Goal: Task Accomplishment & Management: Complete application form

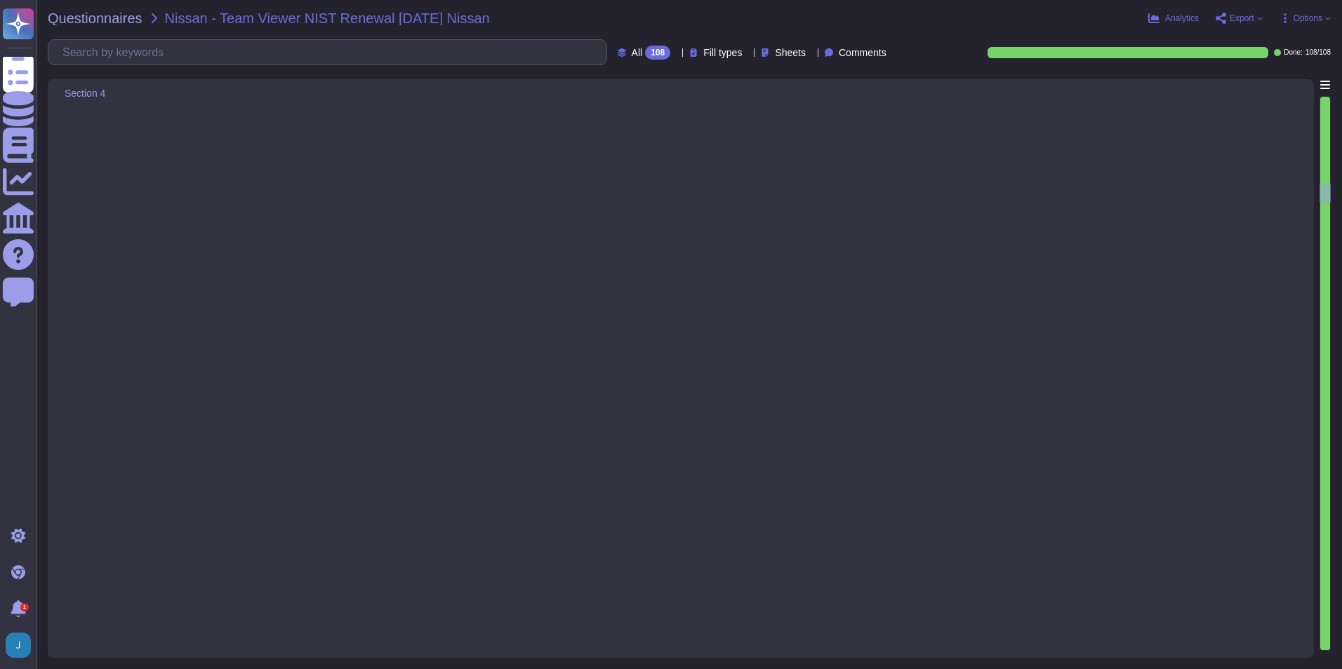
type textarea "Yes, TeamViewer receives cyber threat intelligence from various sources, includ…"
type textarea "Yes, TeamViewer identifies and documents both internal and external threats. Th…"
type textarea "Yes, potential business impacts and likelihoods are identified through TeamView…"
type textarea "Yes, TeamViewer's risk assessment process identifies and manages risks that cou…"
type textarea "Yes, our risk management process includes the identification and prioritization…"
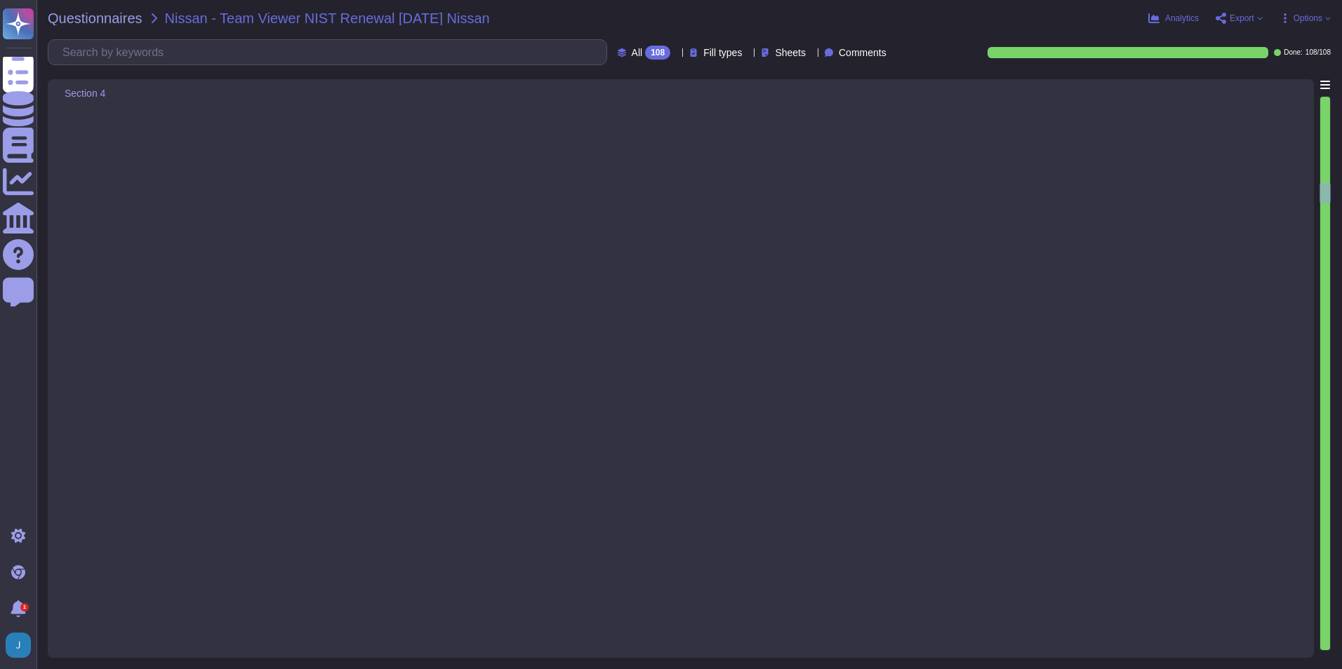
type textarea "Yes, TeamViewer has a Risk Management process in place, which follows guideline…"
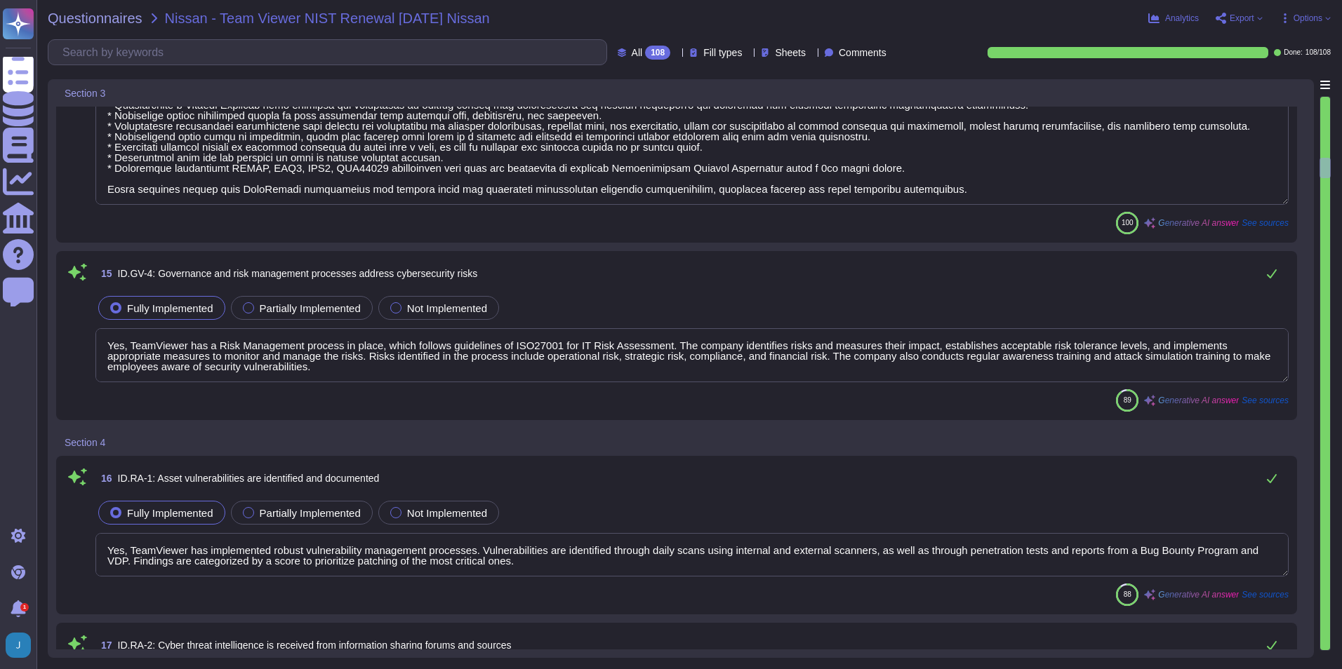
type textarea "Yes, TeamViewer has established and communicated an organizational cybersecurit…"
type textarea "Yes, information security roles and responsibilities are clearly defined and al…"
type textarea "TeamViewer understands and manages legal and regulatory requirements regarding …"
type textarea "Yes, TeamViewer has a Risk Management process in place, which follows guideline…"
type textarea "Yes, TeamViewer has implemented robust vulnerability management processes. Vuln…"
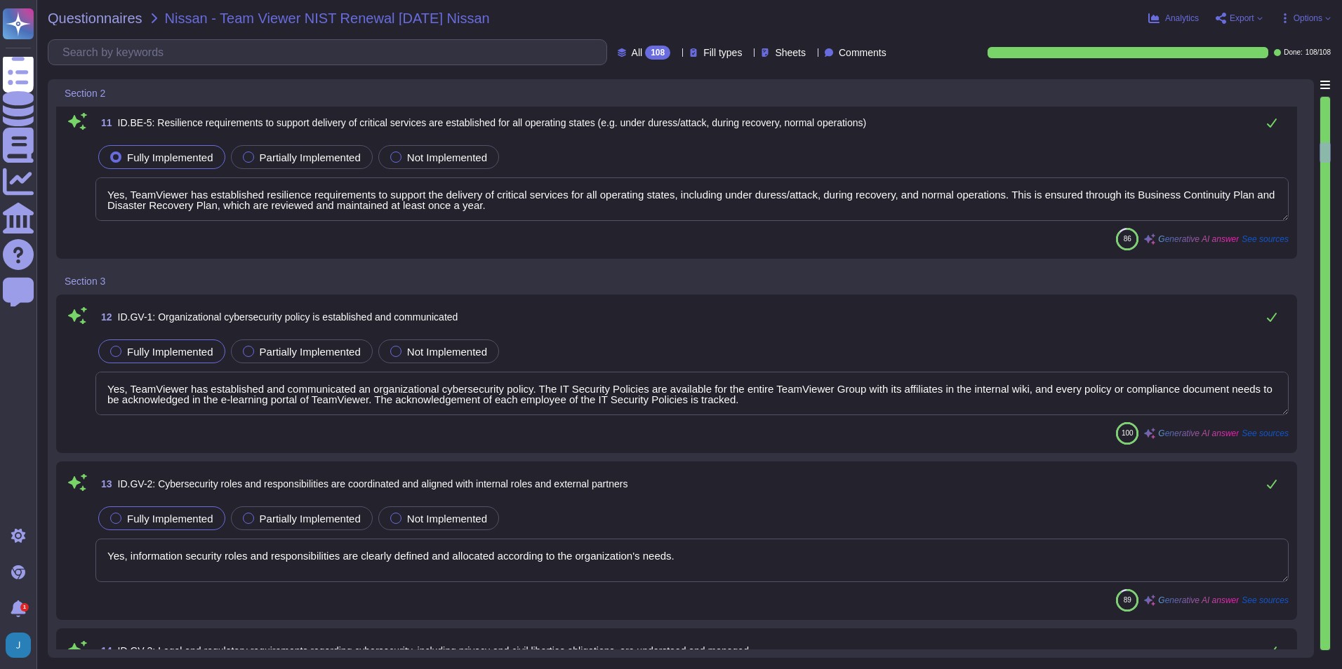
type textarea "Yes, priorities for organizational mission, objectives, and activities are esta…"
type textarea "Yes, TeamViewer has established dependencies and critical functions for the del…"
type textarea "Yes, TeamViewer has established resilience requirements to support the delivery…"
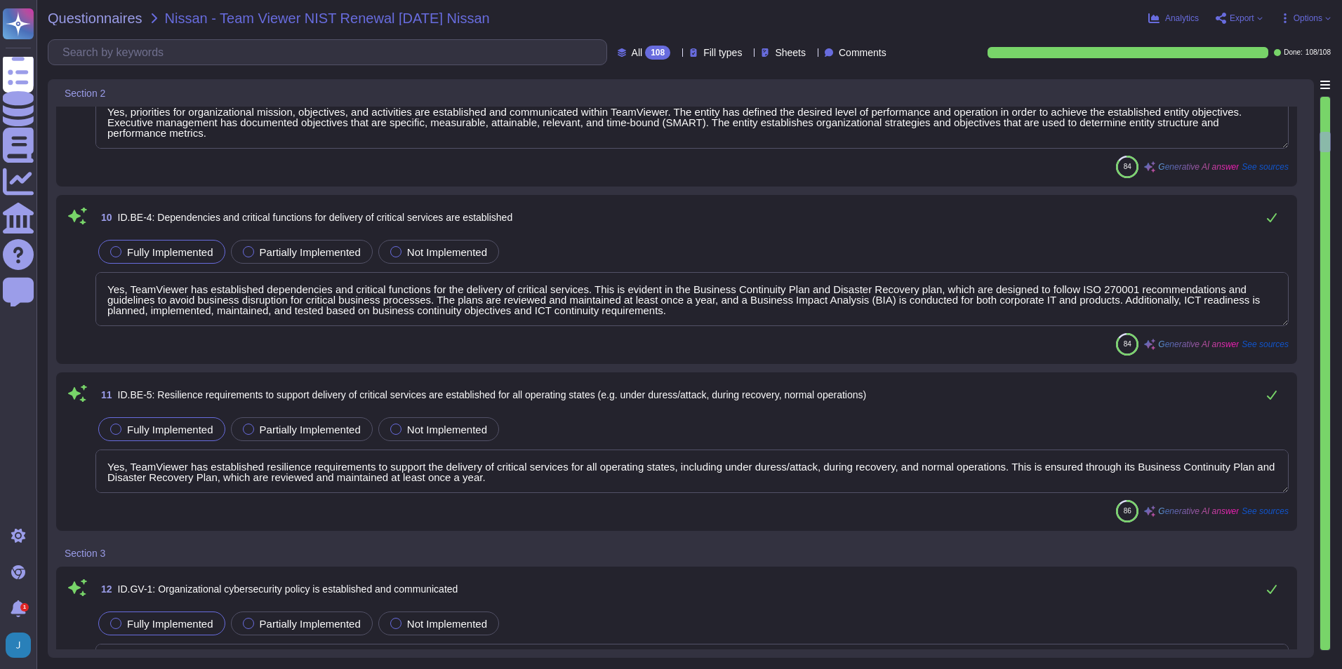
type textarea "The organization's role in the supply chain is identified and communicated. Tea…"
type textarea "TeamViewer has identified product, data, and IT security as material to its str…"
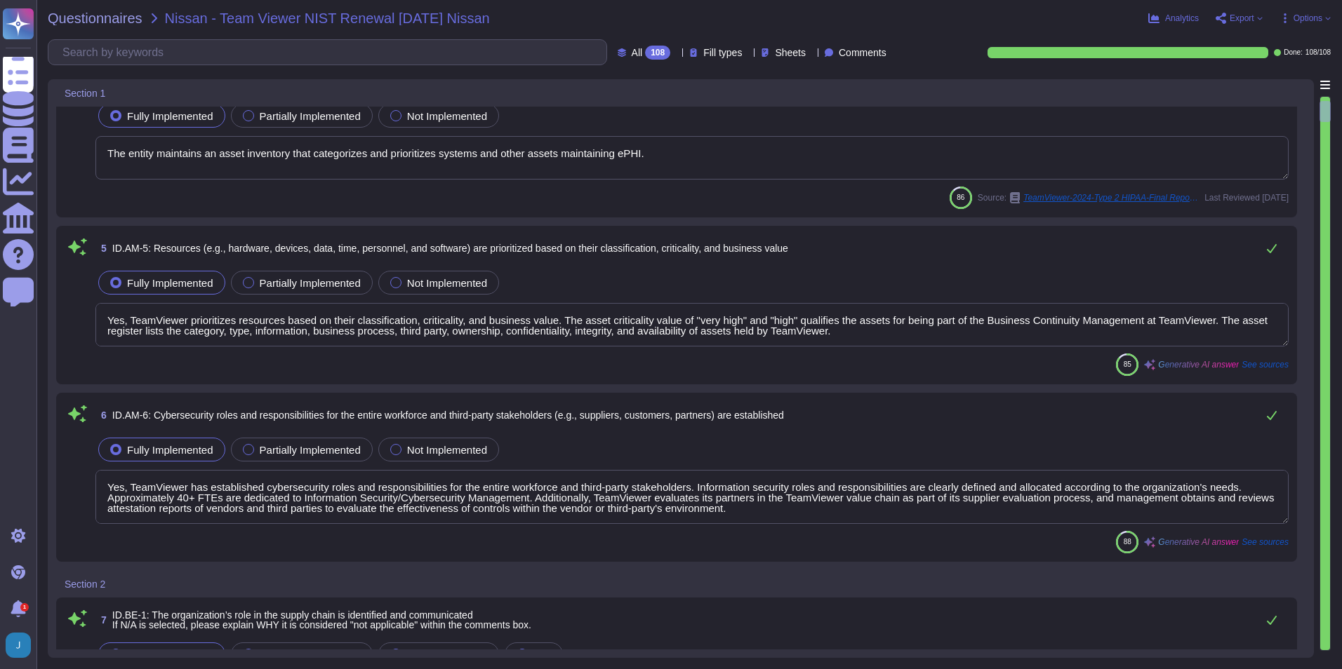
scroll to position [116, 0]
type textarea "Yes, TeamViewer has an asset inventory system that is used to manage all resour…"
type textarea "Yes, an inventory of system assets and components is maintained to classify and…"
type textarea "Yes, organizational communication and data flows are mapped through data flow d…"
type textarea "The entity maintains an asset inventory that categorizes and prioritizes system…"
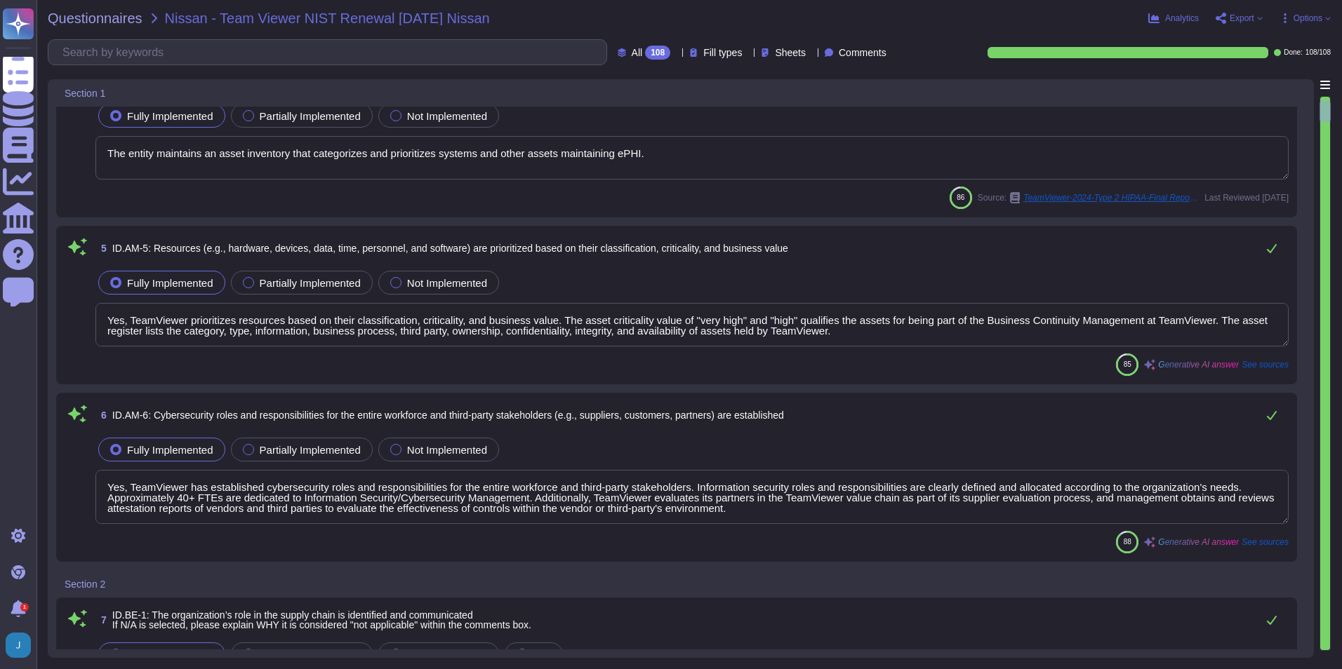
type textarea "Yes, TeamViewer prioritizes resources based on their classification, criticalit…"
type textarea "Yes, TeamViewer has established cybersecurity roles and responsibilities for th…"
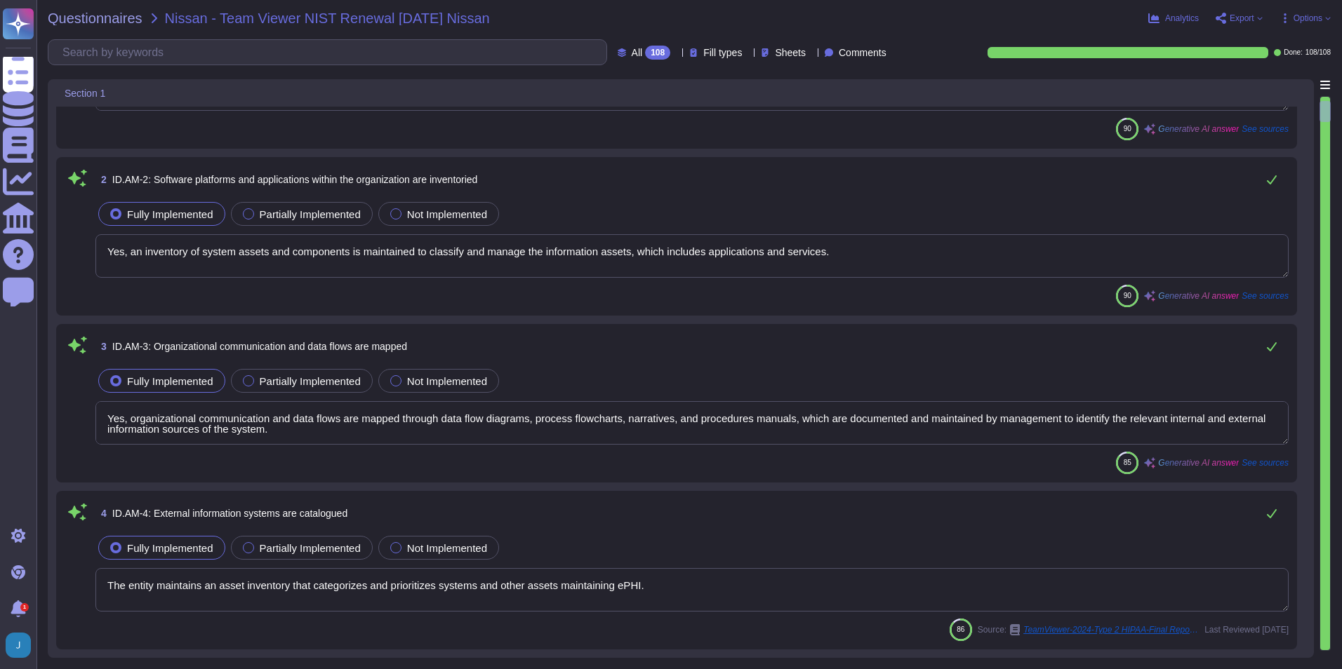
scroll to position [0, 0]
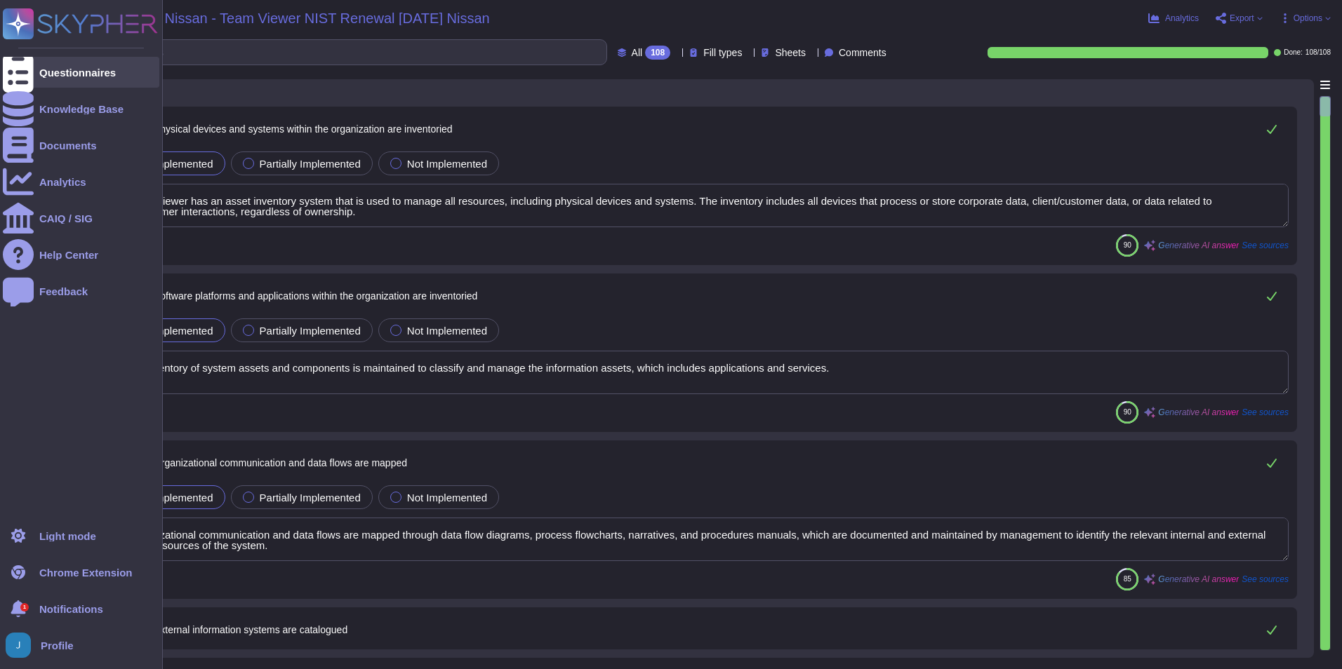
click at [98, 79] on div "Questionnaires" at bounding box center [81, 72] width 156 height 31
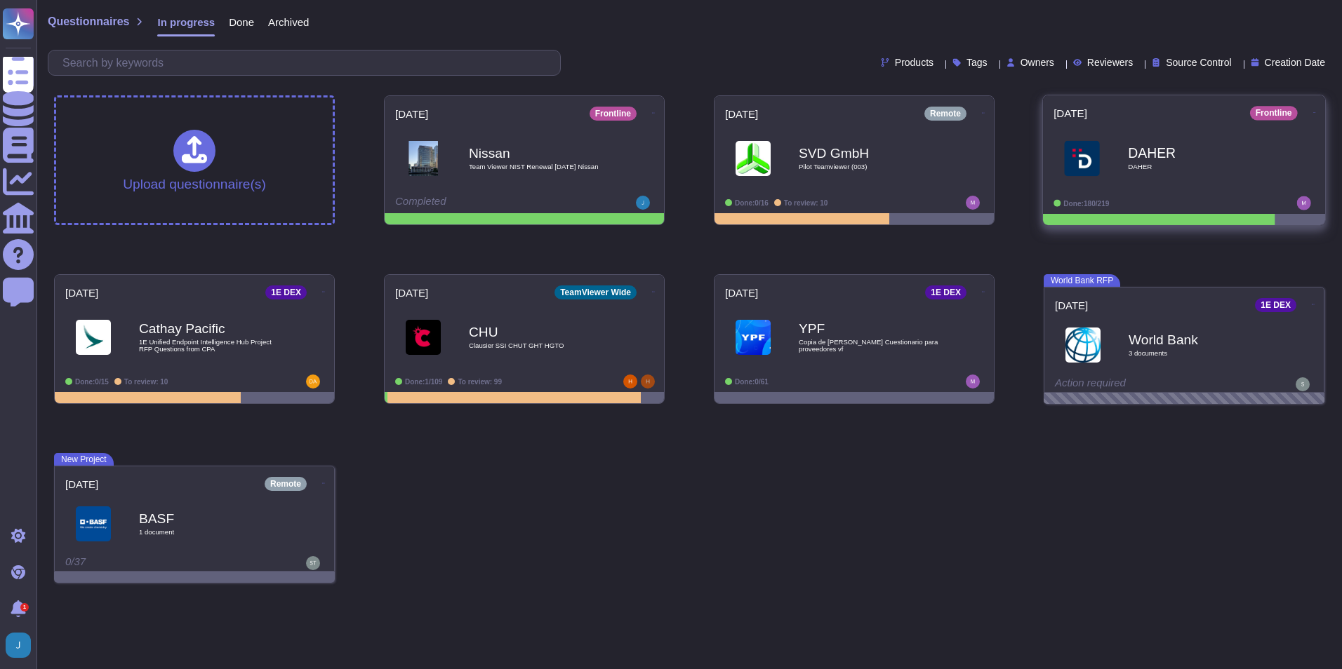
click at [1139, 155] on b "DAHER" at bounding box center [1199, 152] width 142 height 13
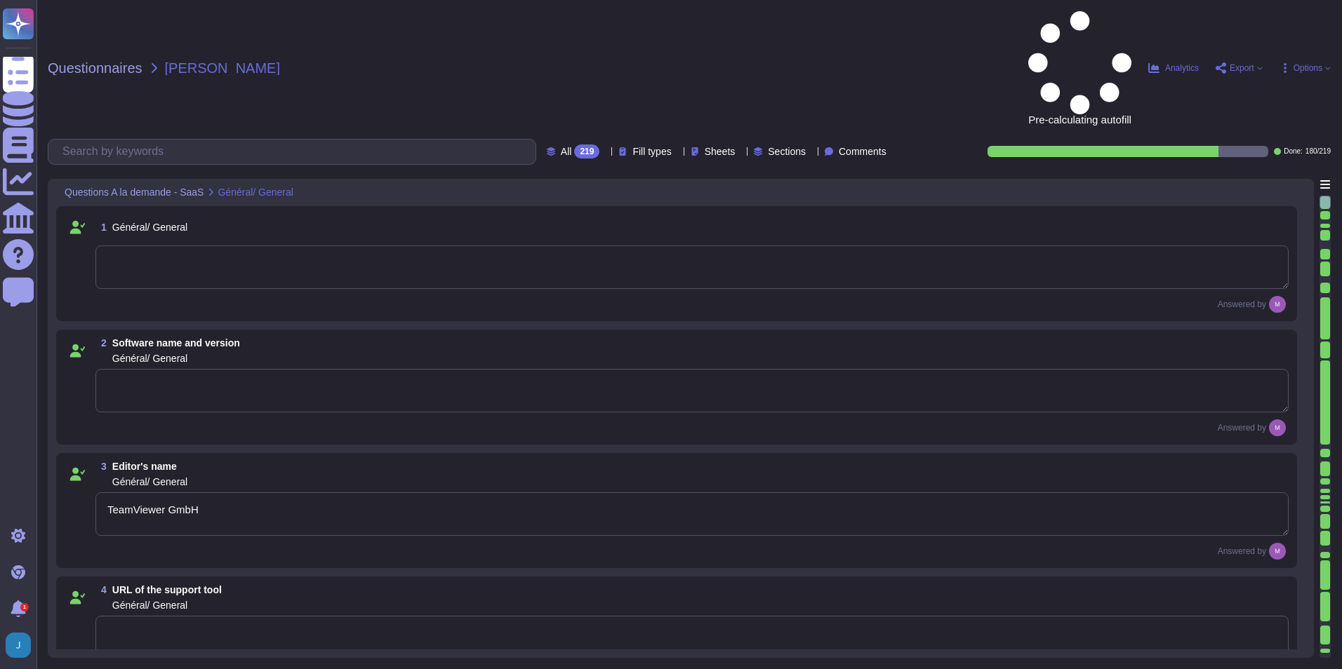
type textarea "TeamViewer GmbH"
type textarea "The general support hotline phone numbers are [PHONE_NUMBER], [PHONE_NUMBER], a…"
type textarea "[URL][DOMAIN_NAME]"
type textarea "NA with the given solution"
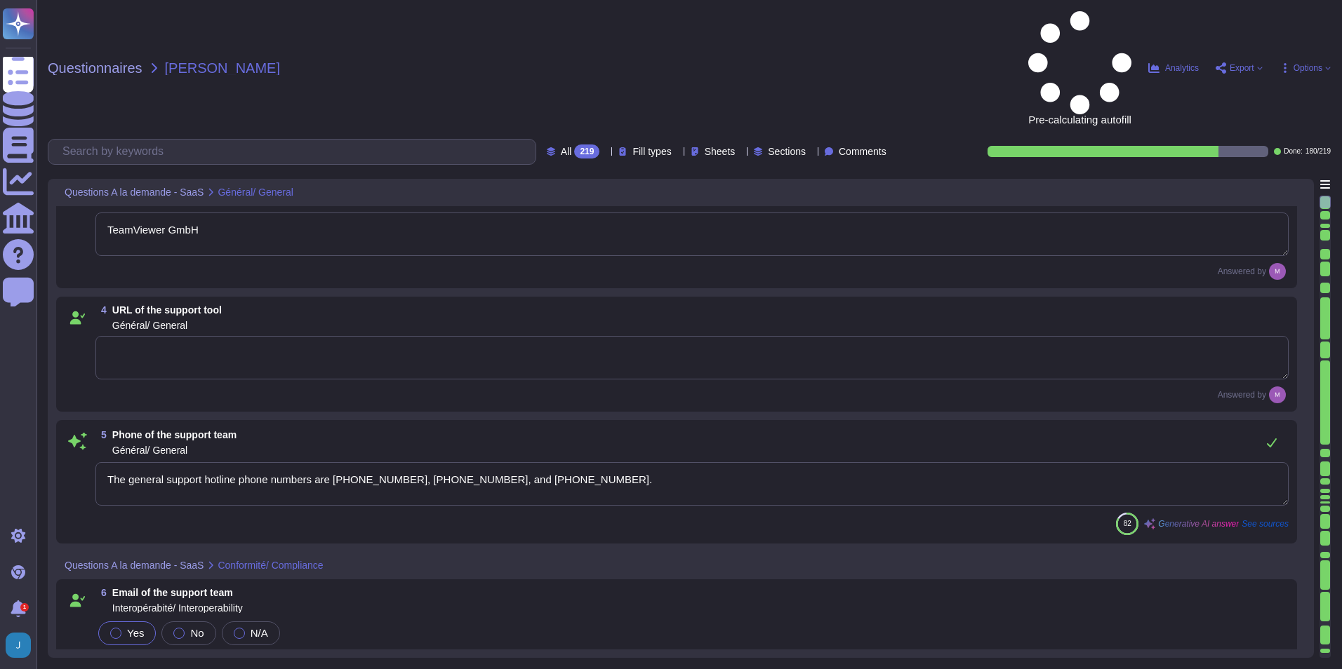
scroll to position [281, 0]
type textarea "SSO recommended."
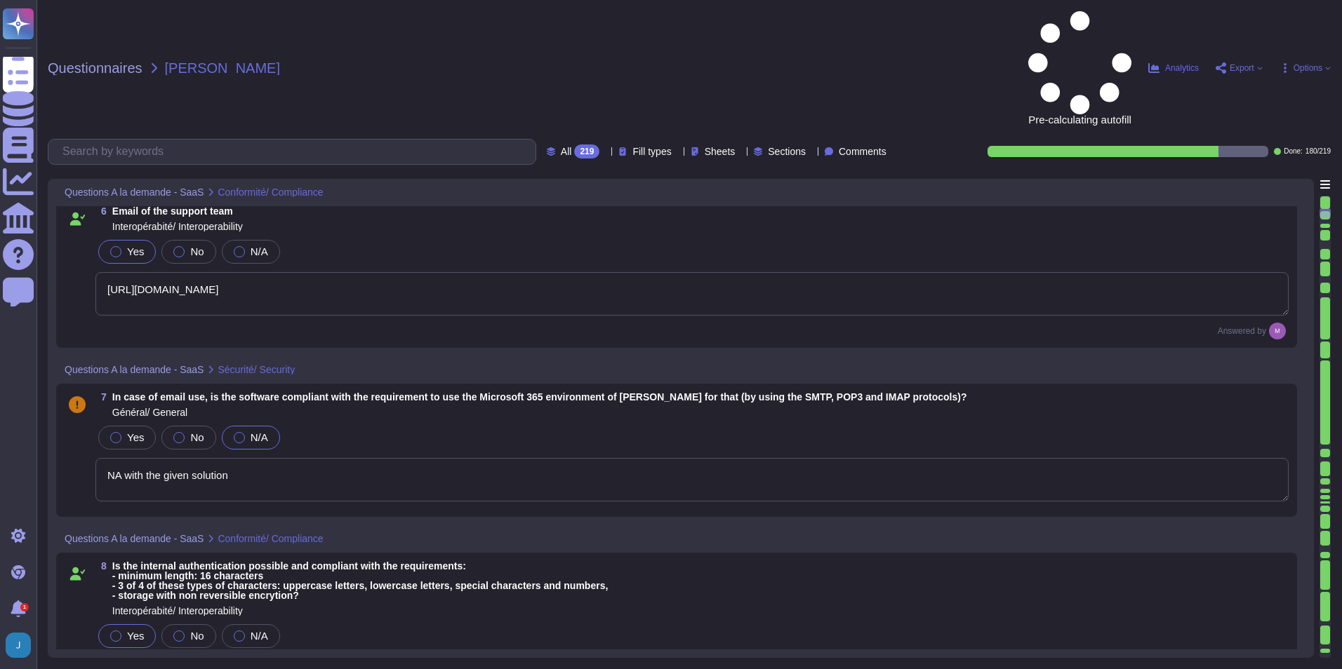
type textarea "TeamViewer supports SSO (Single Sign-On) functionality using [PERSON_NAME] 2.0,…"
type textarea "• User name and password, • QR Code (Frontline Workplace), • API Key for using …"
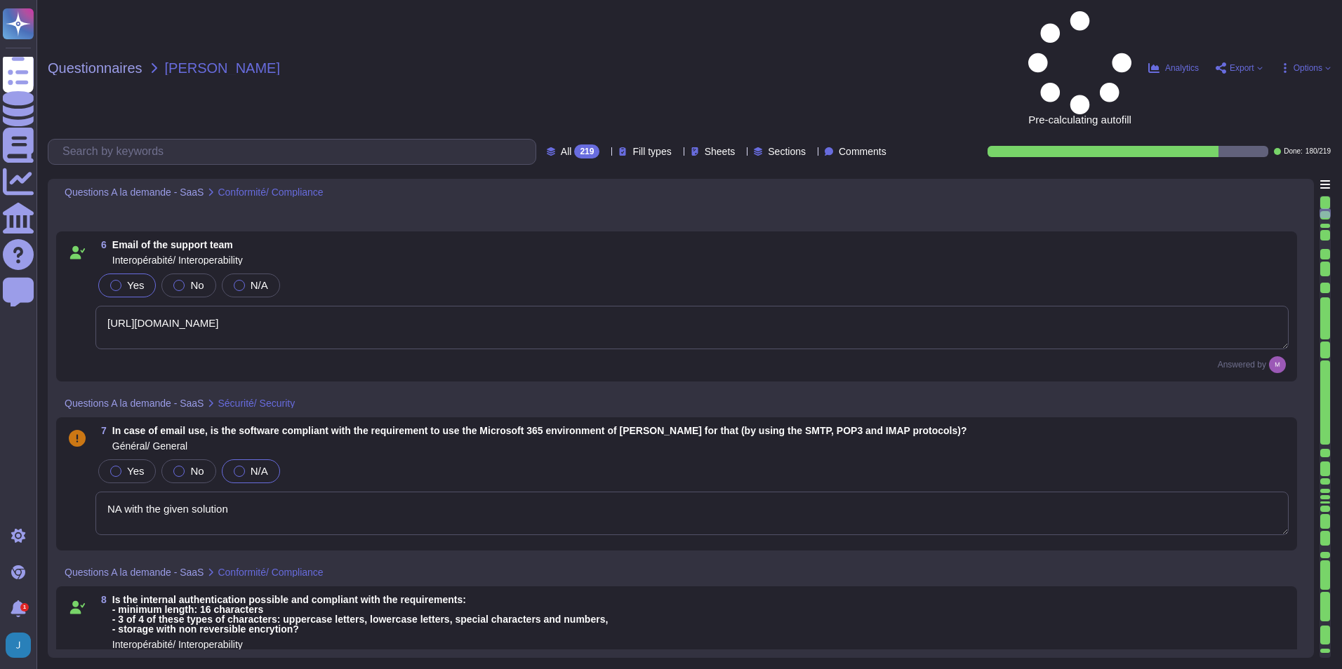
scroll to position [561, 0]
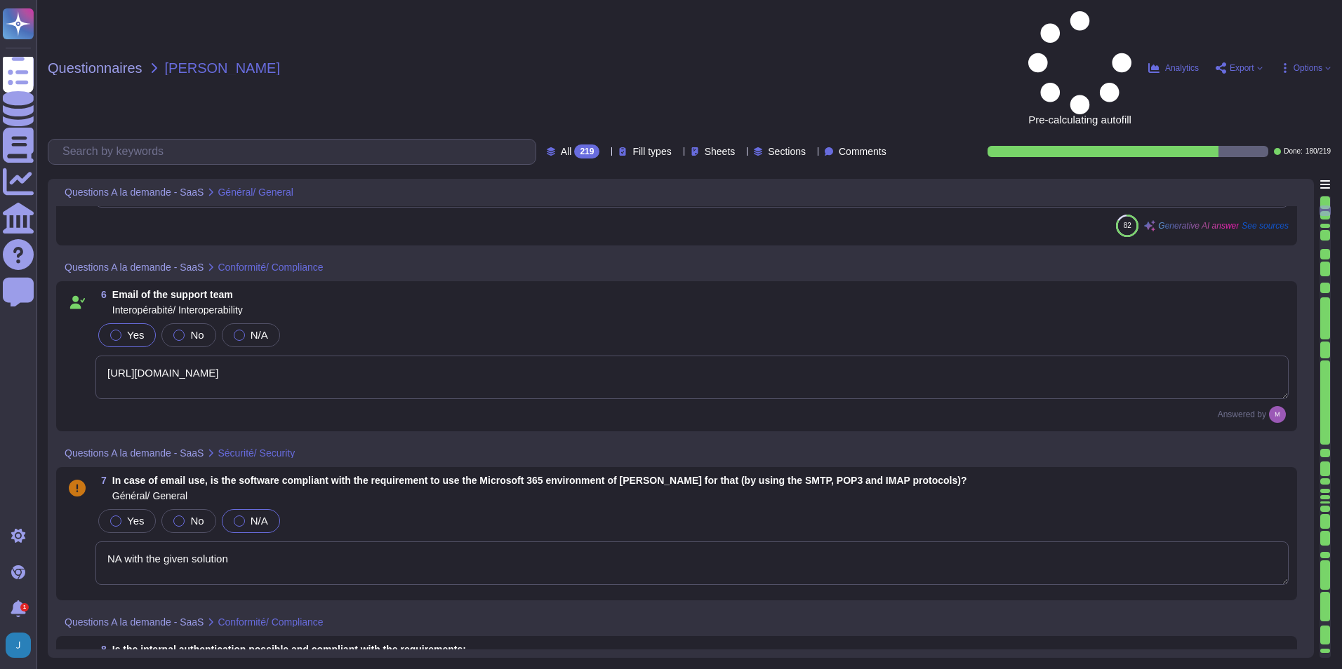
type textarea "TeamViewer GmbH"
type textarea "The general support hotline phone numbers are [PHONE_NUMBER], [PHONE_NUMBER], a…"
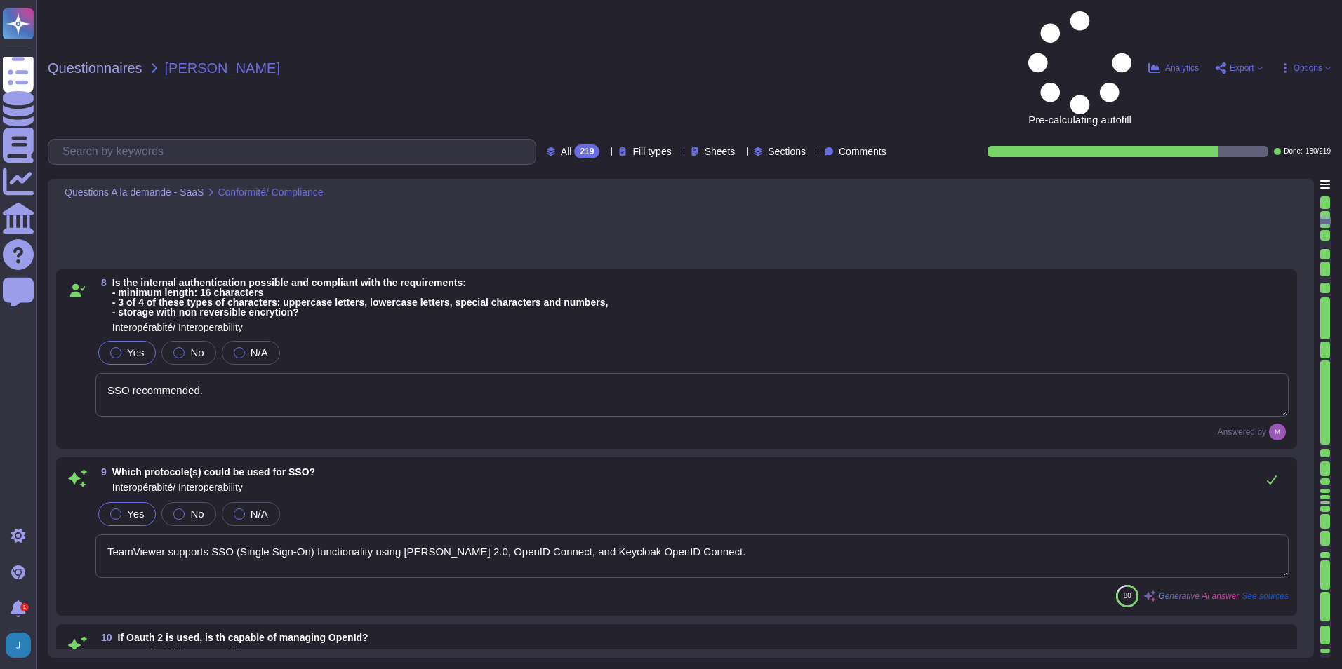
type textarea "More than 660,000 customers across industries rely on TeamViewer to optimize th…"
type textarea "TeamViewer supports interoperability through various formats, including REST-AP…"
type textarea "Yes, TeamViewer offers a REST-based API. For more information, please refer to …"
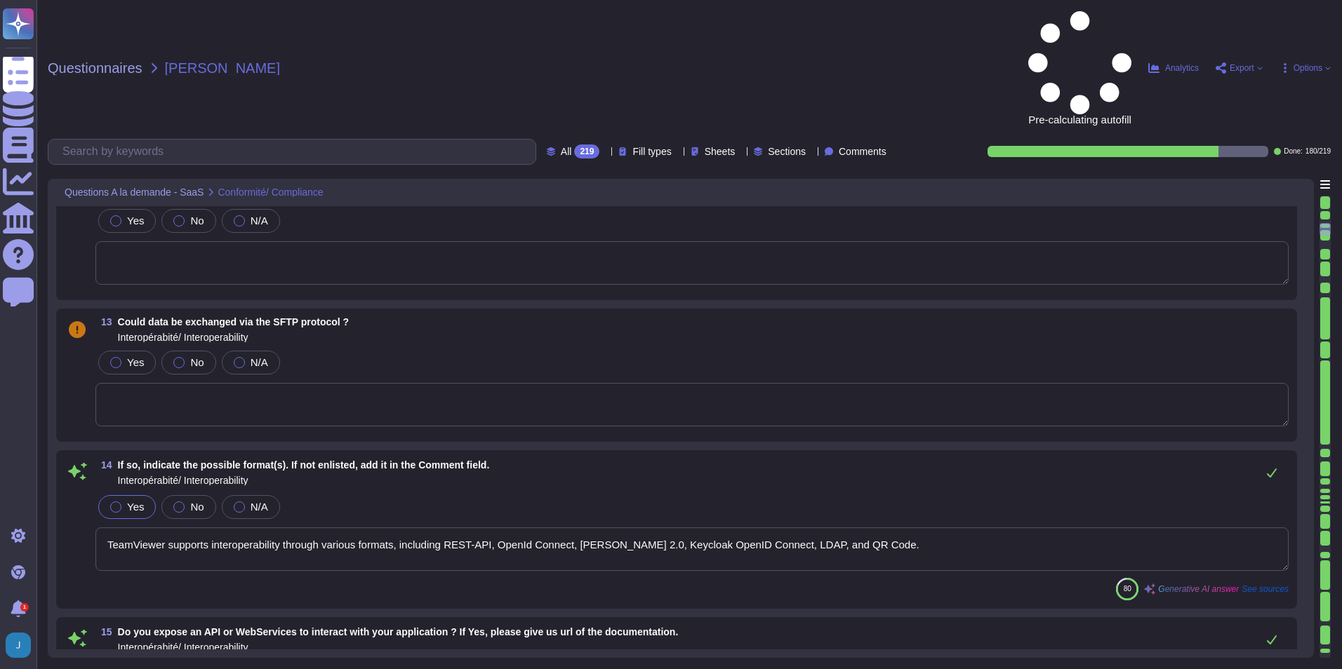
scroll to position [1824, 0]
type textarea "Yes"
type textarea "Based on the provided context, the other available exchange protocols mentioned…"
type textarea "Yes, the software is able to deal with external identifiers for data it manages…"
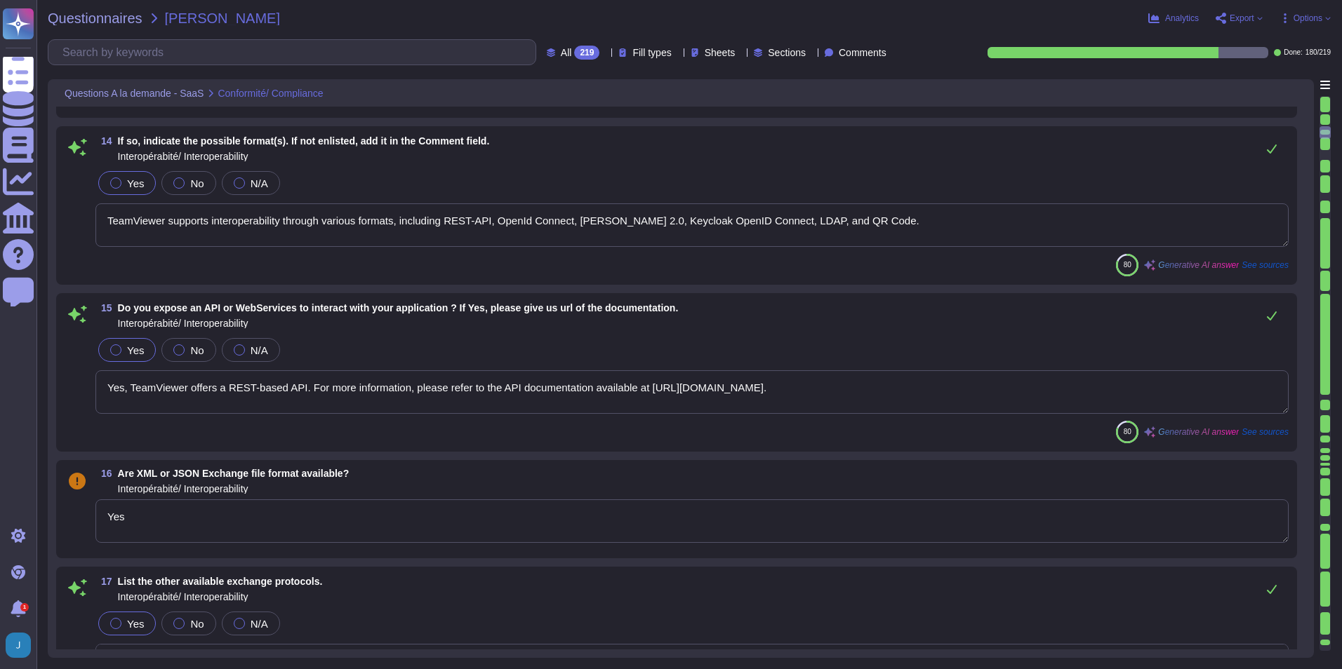
scroll to position [2035, 0]
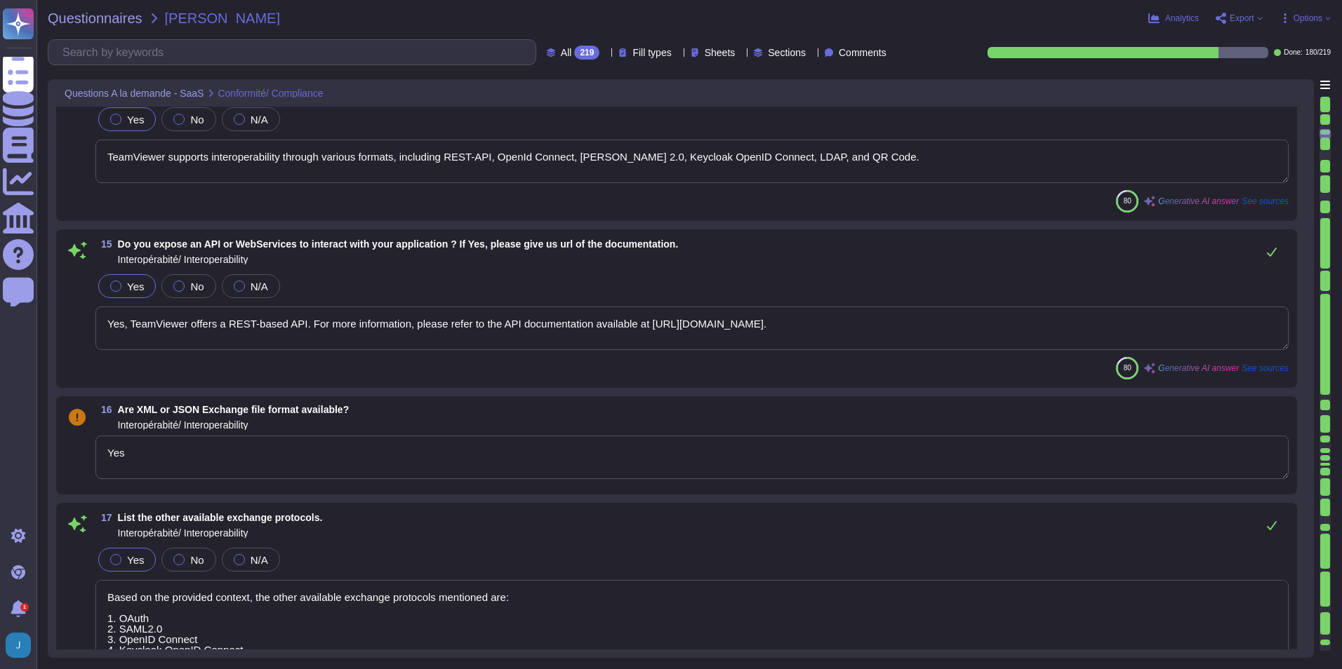
type textarea "Based on the provided context, the technical components of the application ment…"
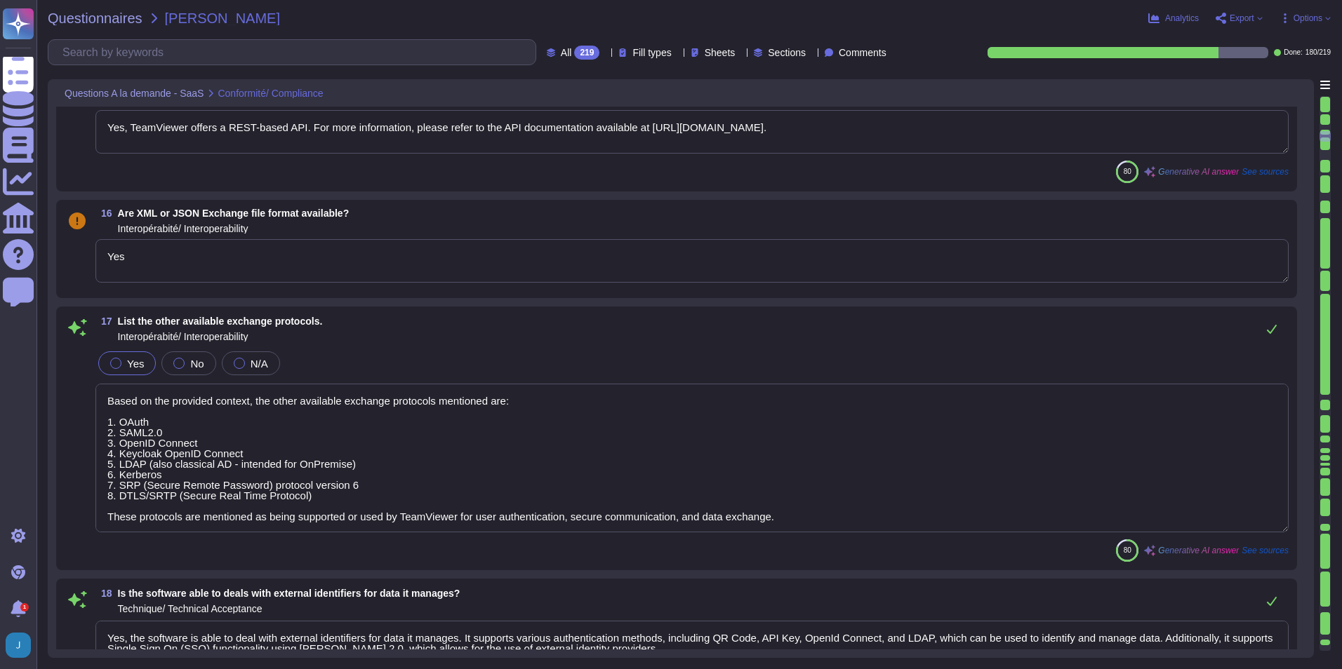
scroll to position [2245, 0]
type textarea "No, the software does not need external components like Google Drive, Google Ma…"
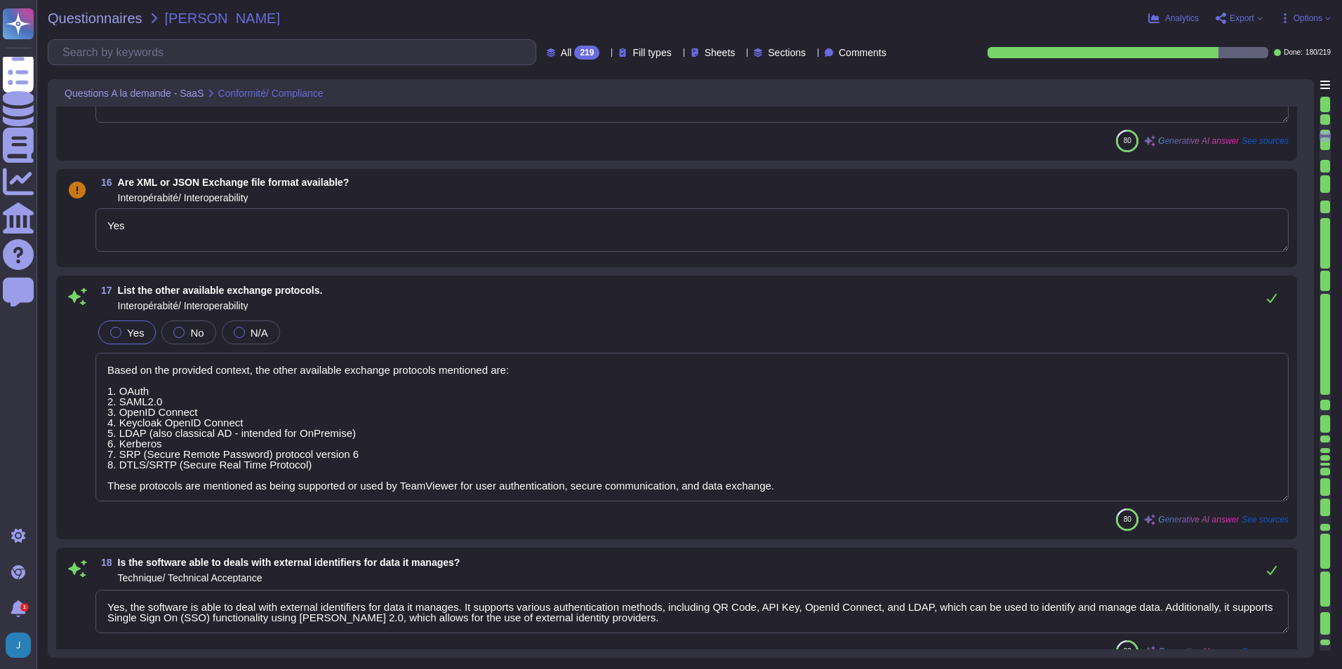
scroll to position [1, 0]
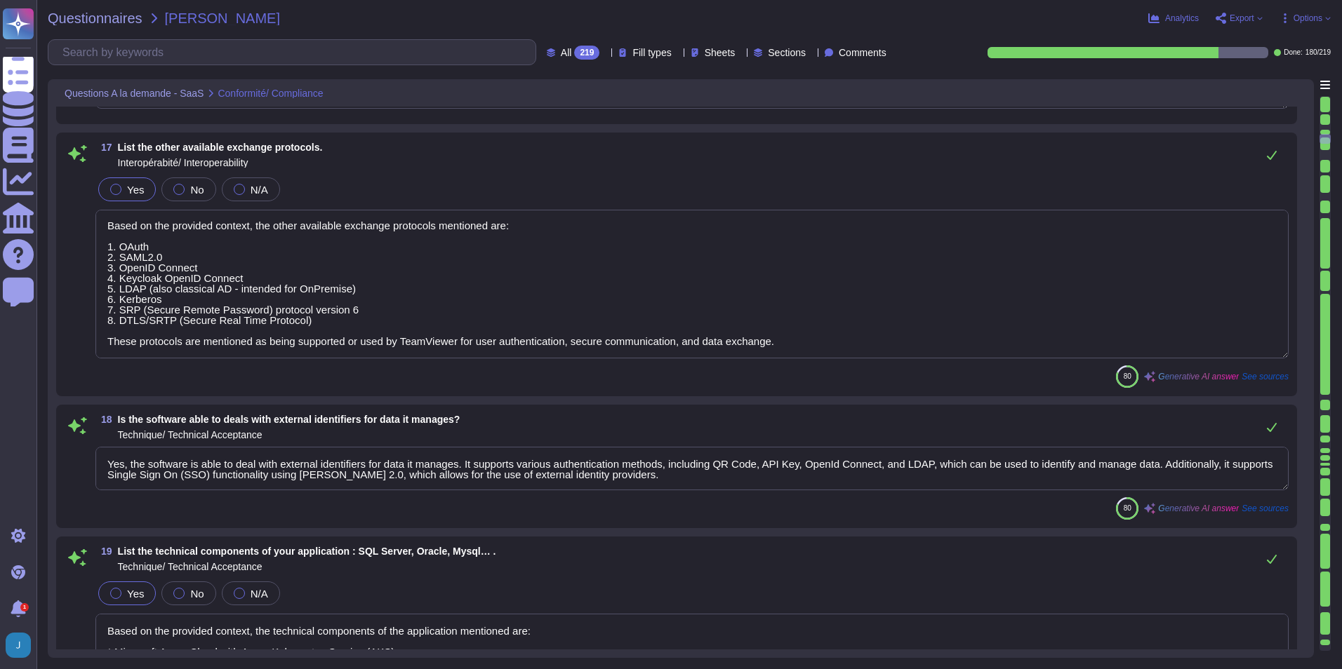
type textarea "Development platform used to design and deploy DEX applications"
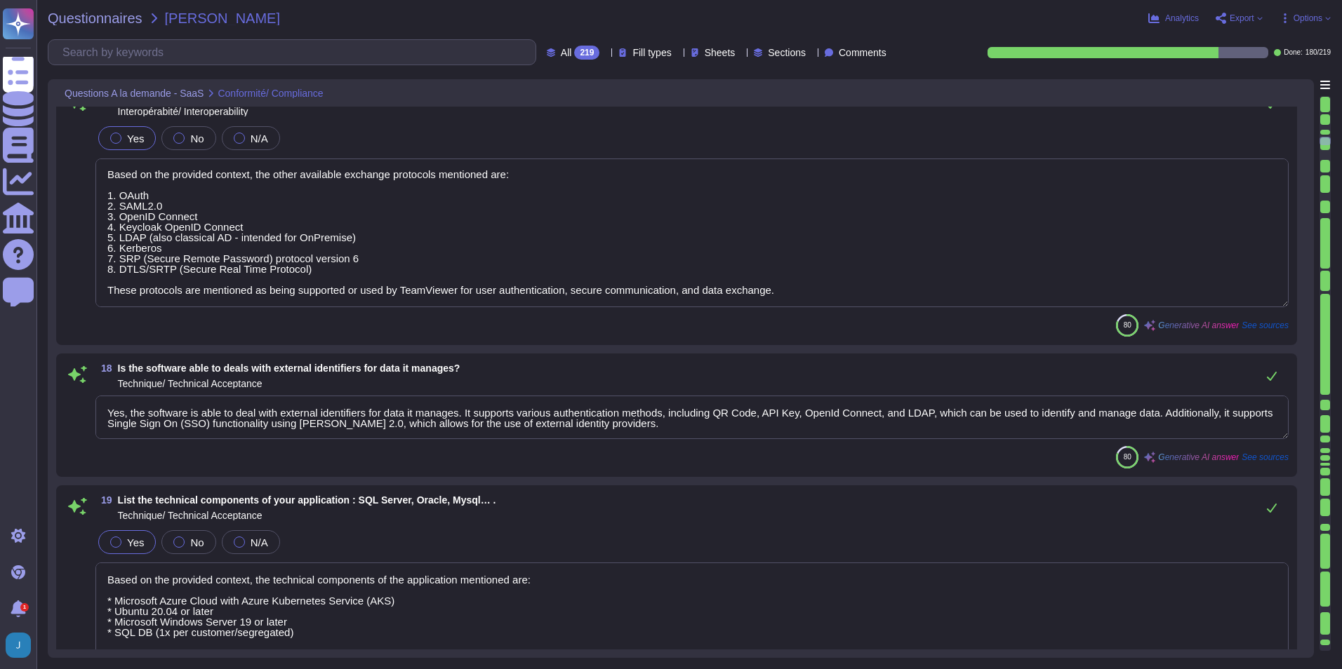
type textarea "Cloud based"
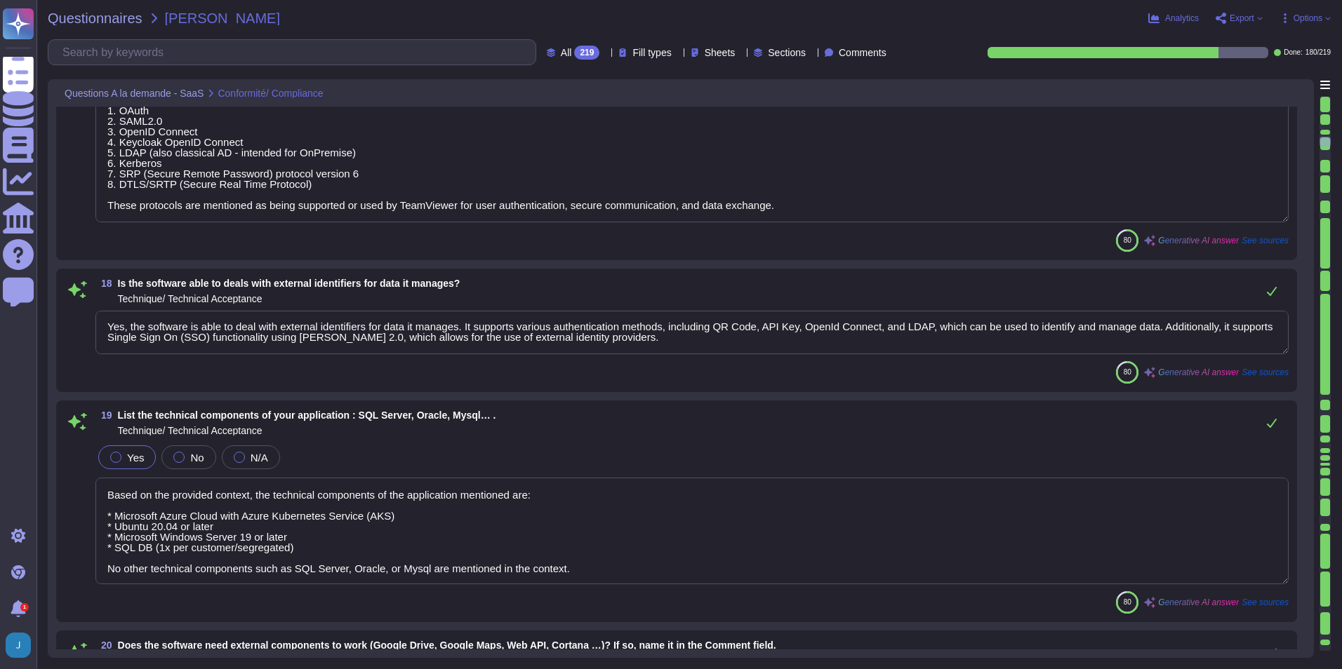
type textarea "tbd"
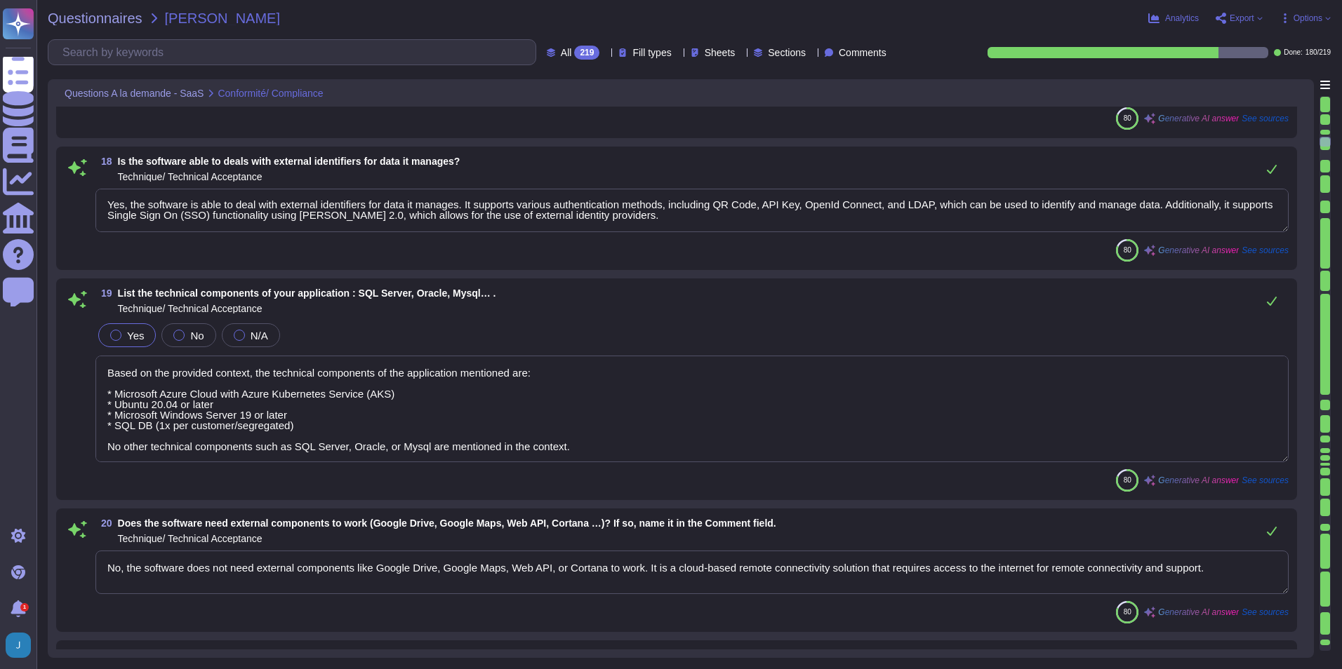
scroll to position [2596, 0]
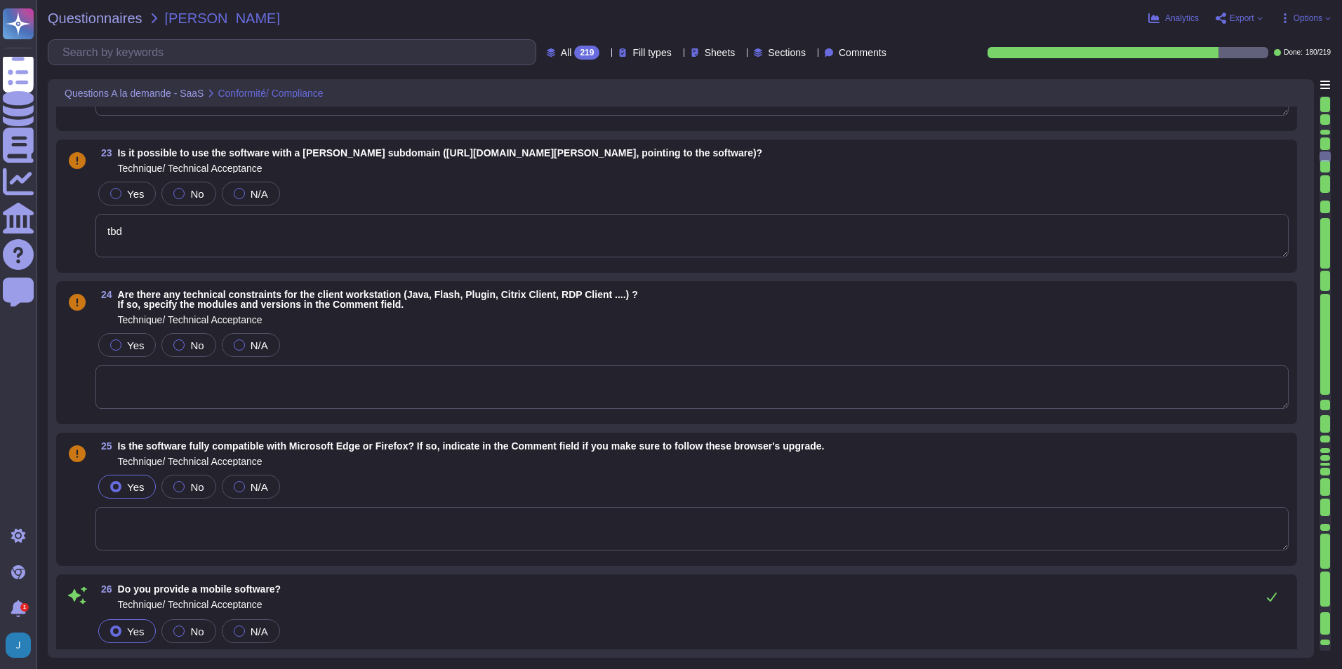
type textarea "Yes, we provide mobile software. Our mobile app is optimized for touch and quic…"
type textarea "Yes, the software is usable from a mobile (smartphone / tablet) in web mode (re…"
type textarea "Employees accessing the system from outside the TeamViewer network must use a V…"
type textarea "Yes, the user interface complies with the requirements: * Being multilingual: T…"
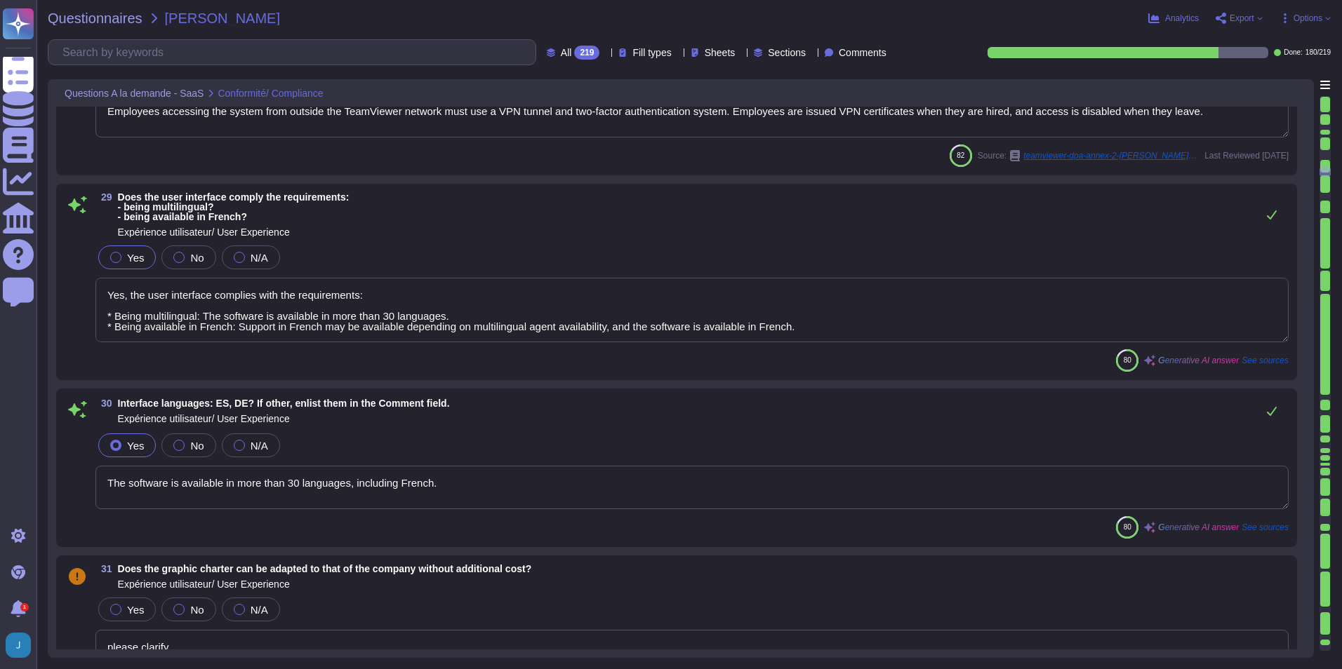
type textarea "The software is available in more than 30 languages, including French."
type textarea "please clarify"
type textarea "No, it is not possible to work offline. According to TeamViewer's policies, rem…"
type textarea "Yes, it is possible for users to read their personal data. Depending on how and…"
type textarea "Yes, users can modify their personal data. TeamViewer has implemented processes…"
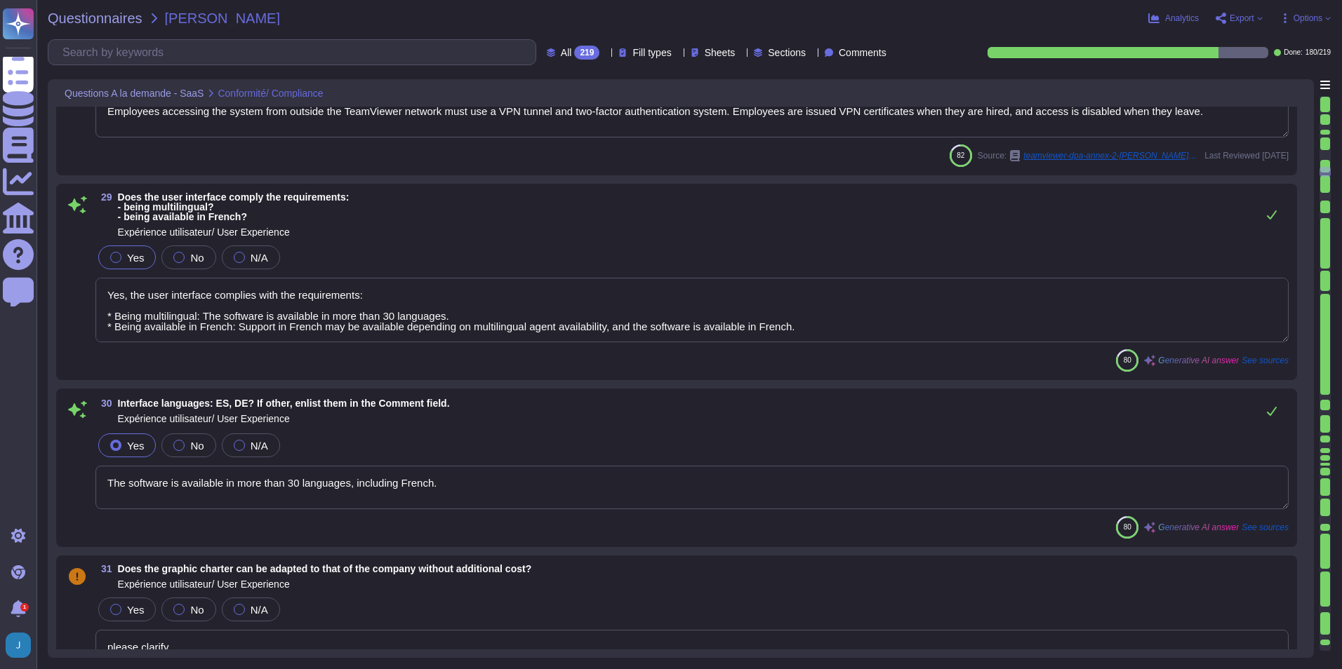
type textarea "Yes, it is possible for users to ask for their personal data not to be used any…"
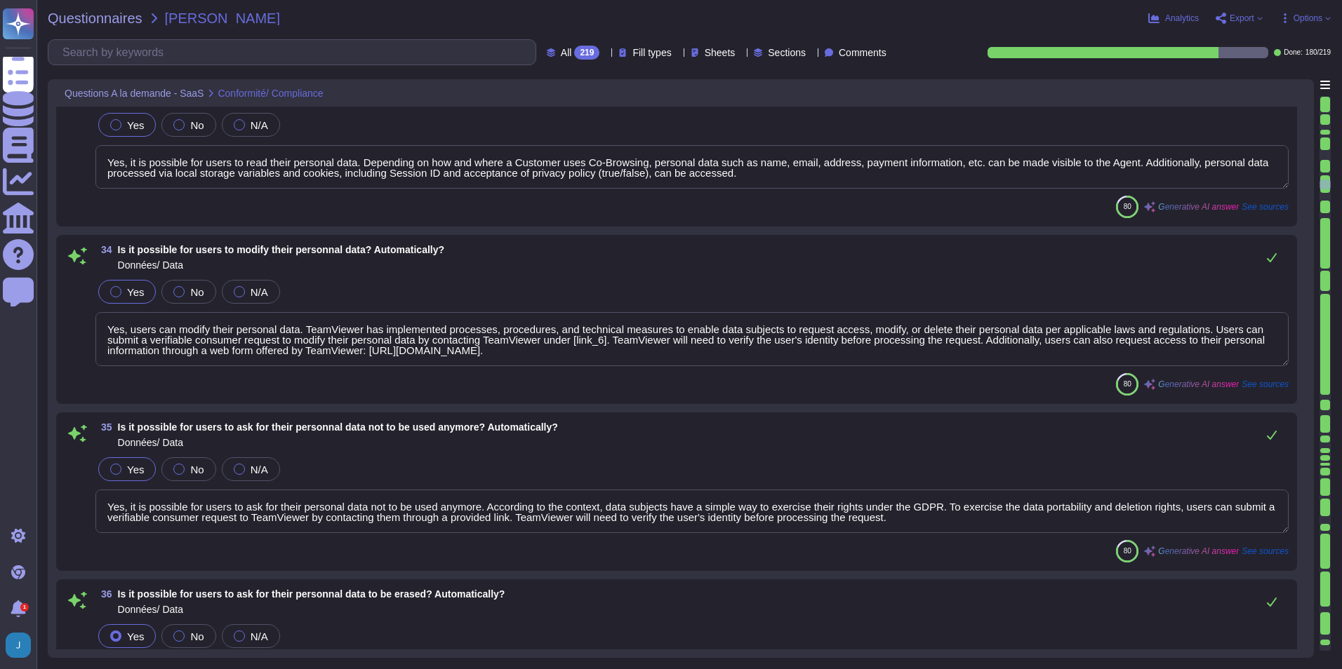
type textarea "Yes, it is possible for users to ask for their personal data to be erased. Howe…"
type textarea "Yes, all customers will have at least until the end of their contract term to e…"
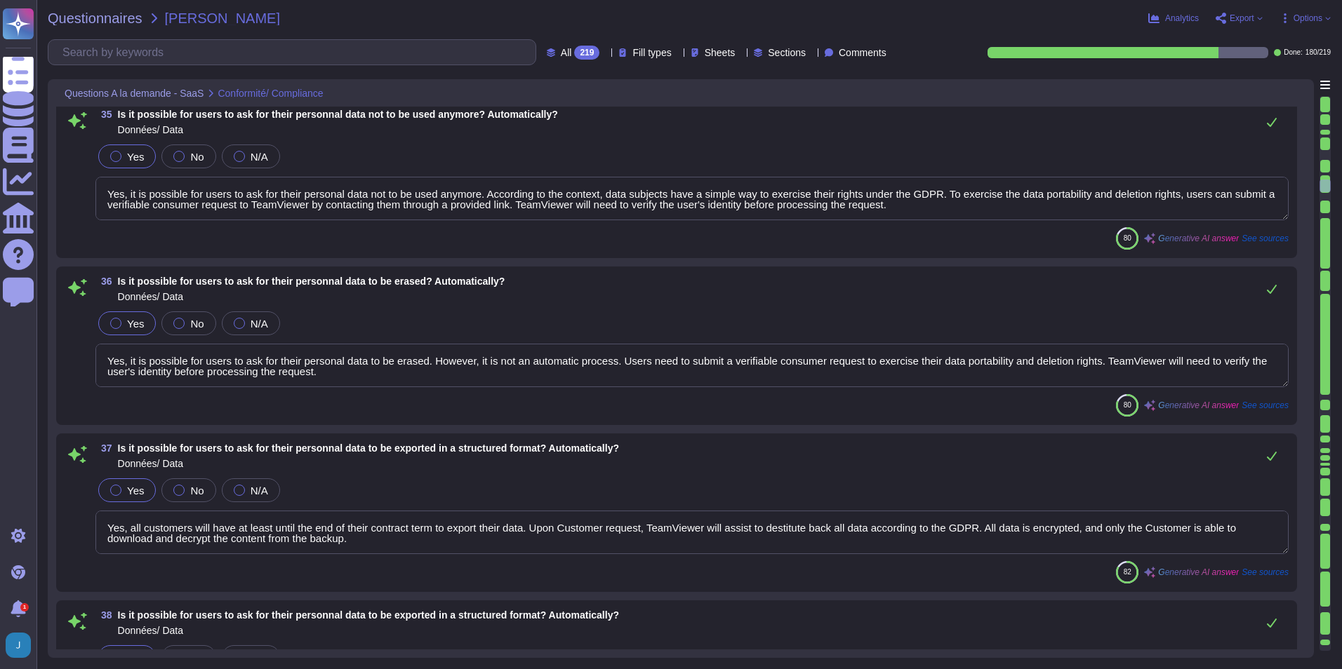
scroll to position [1, 0]
click at [1327, 154] on div at bounding box center [1325, 155] width 10 height 10
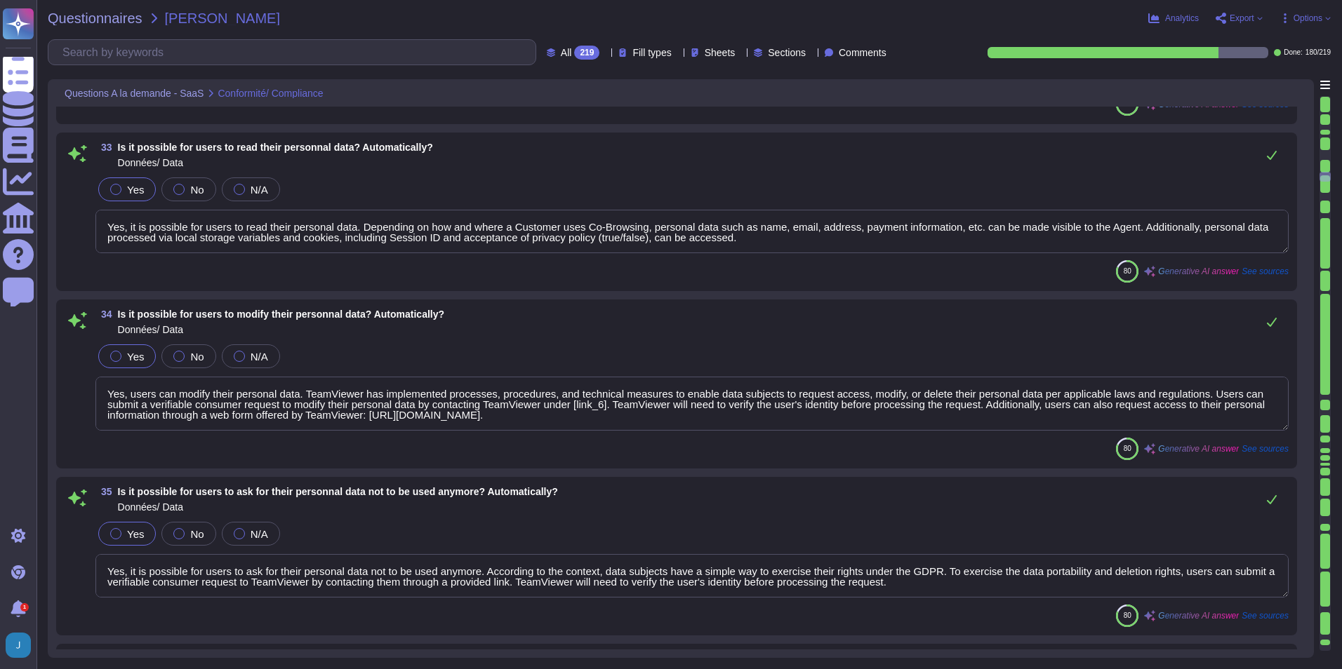
type textarea "Yes, the user interface complies with the requirements: * Being multilingual: T…"
type textarea "The software is available in more than 30 languages, including French."
type textarea "please clarify"
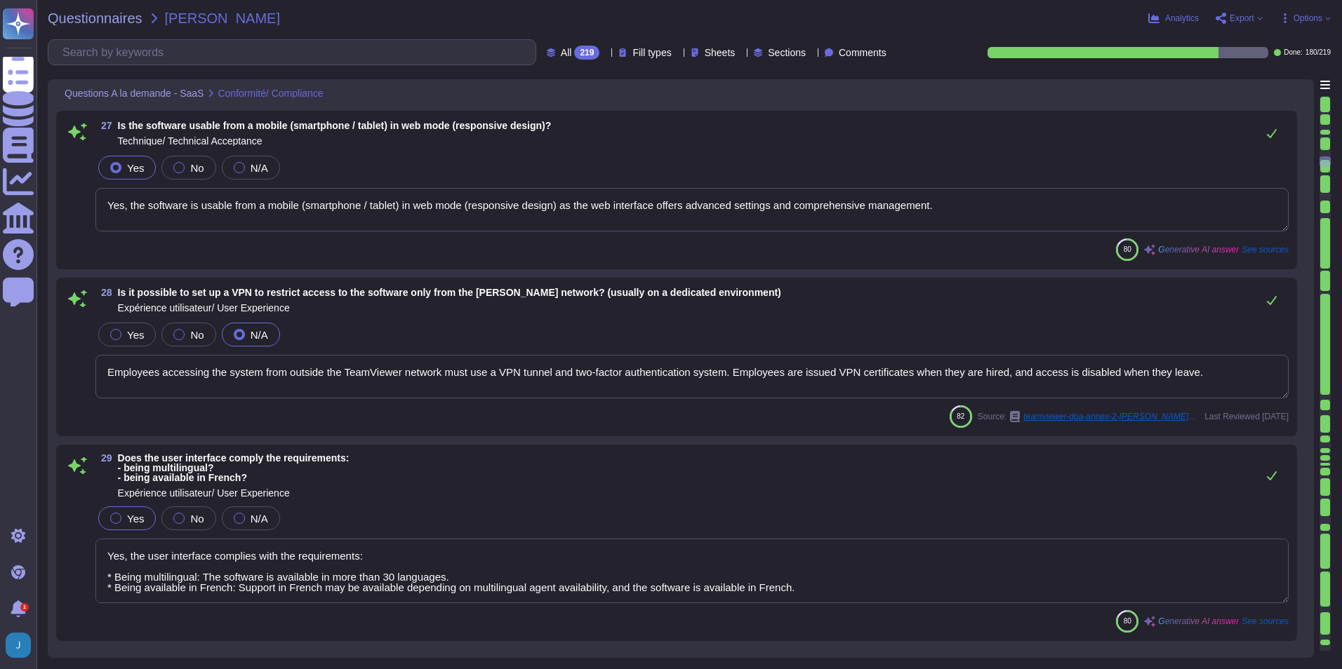
type textarea "tbd"
type textarea "Yes, we provide mobile software. Our mobile app is optimized for touch and quic…"
type textarea "Yes, the software is usable from a mobile (smartphone / tablet) in web mode (re…"
type textarea "Employees accessing the system from outside the TeamViewer network must use a V…"
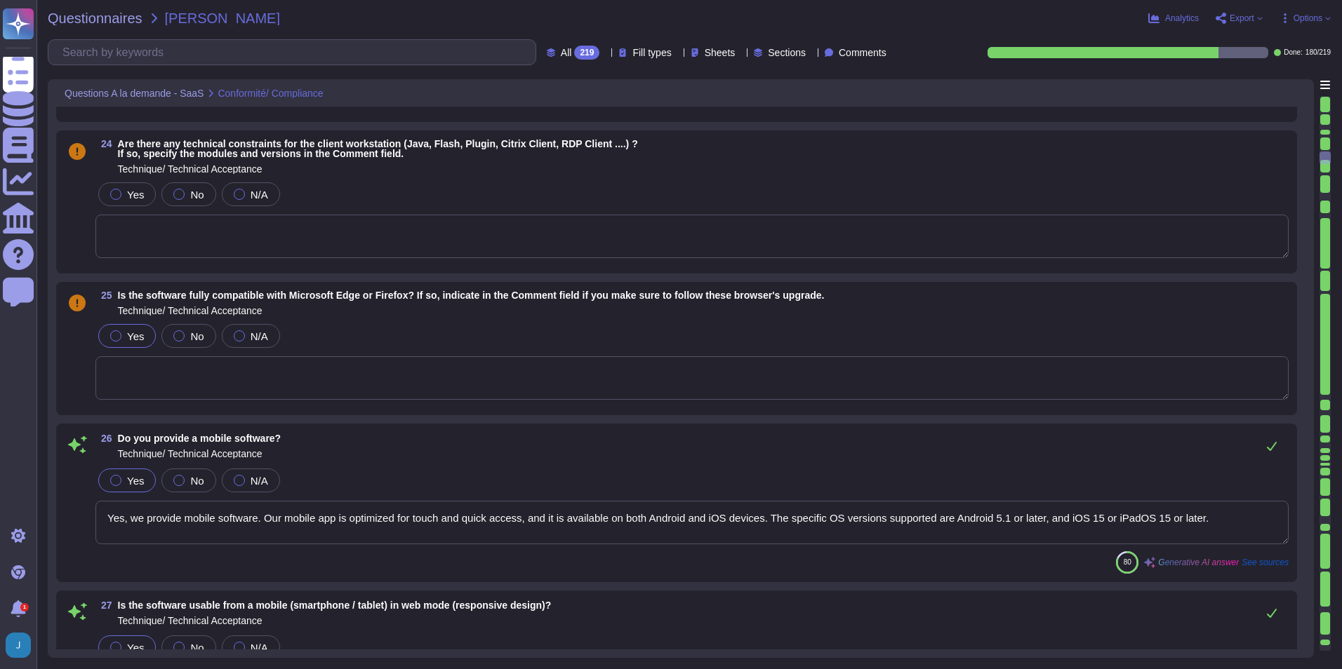
scroll to position [3503, 0]
type textarea "Development platform used to design and deploy DEX applications"
type textarea "Cloud based"
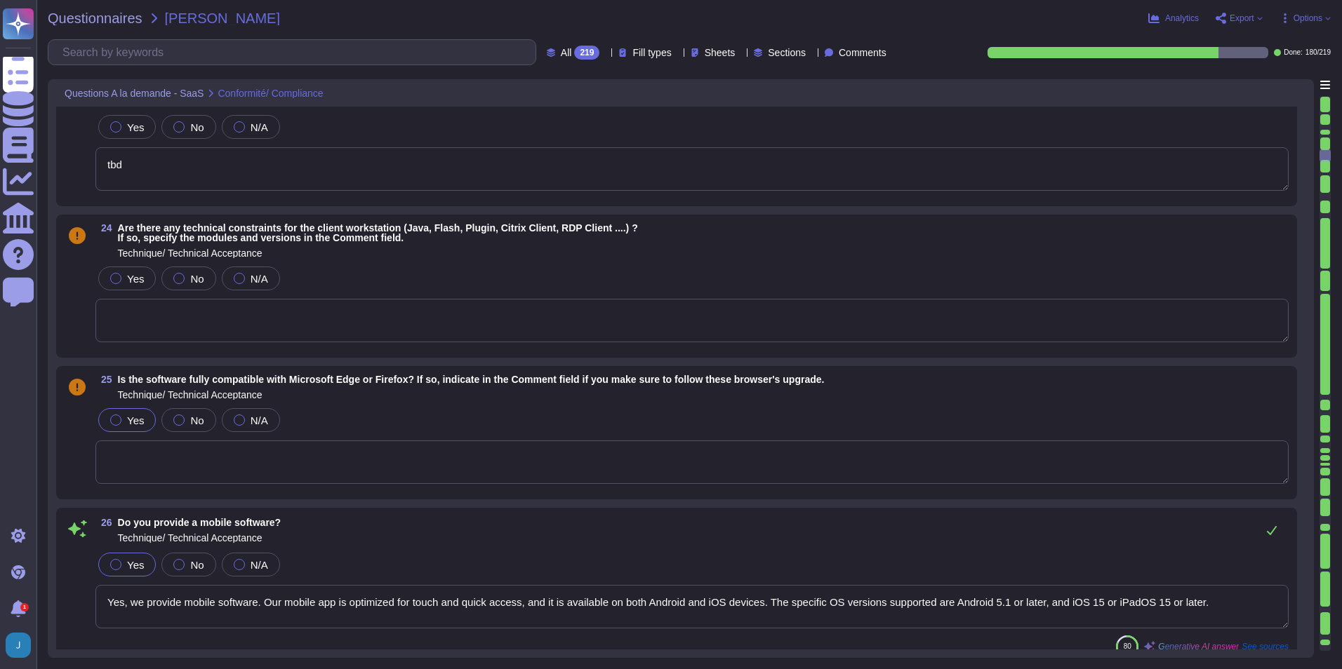
type textarea "No, the software does not need external components like Google Drive, Google Ma…"
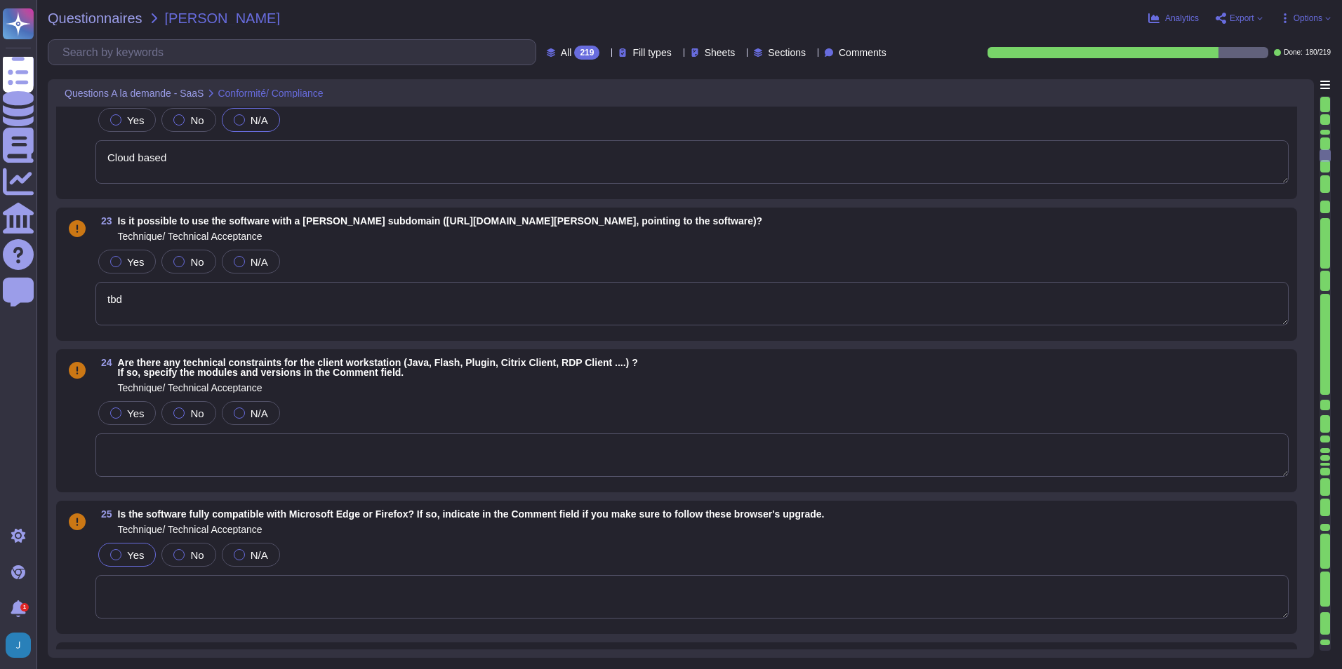
scroll to position [3293, 0]
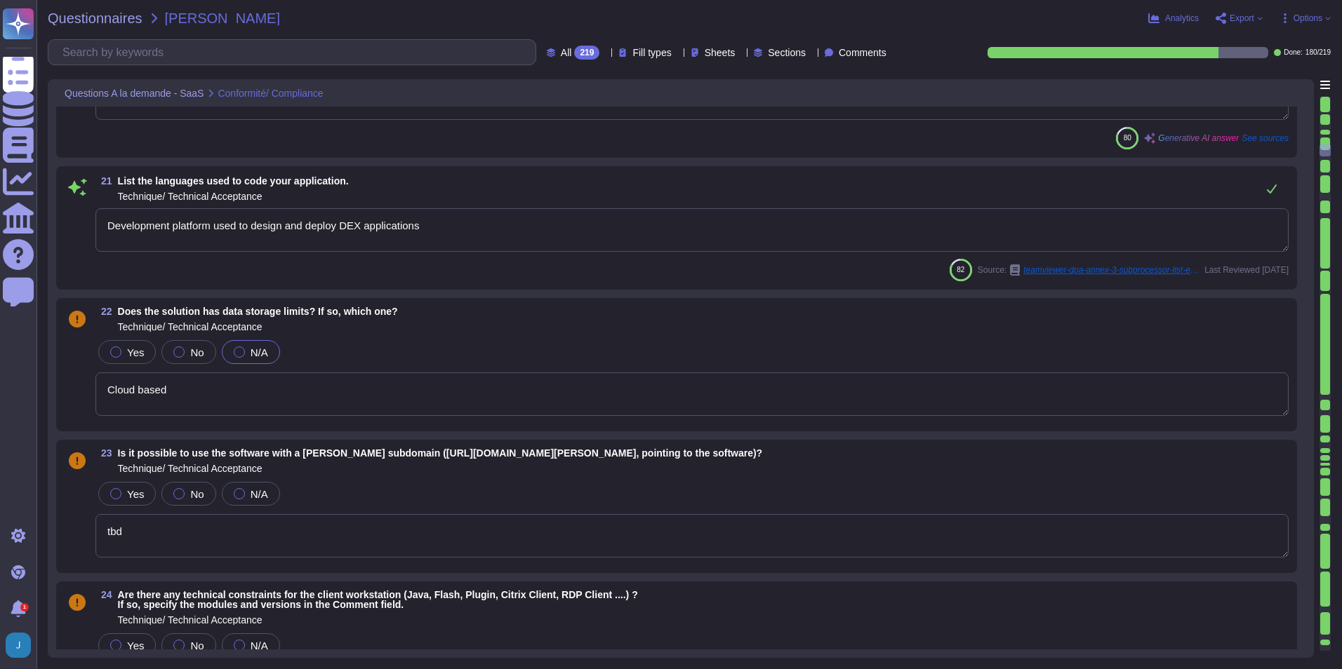
type textarea "Based on the provided context, the technical components of the application ment…"
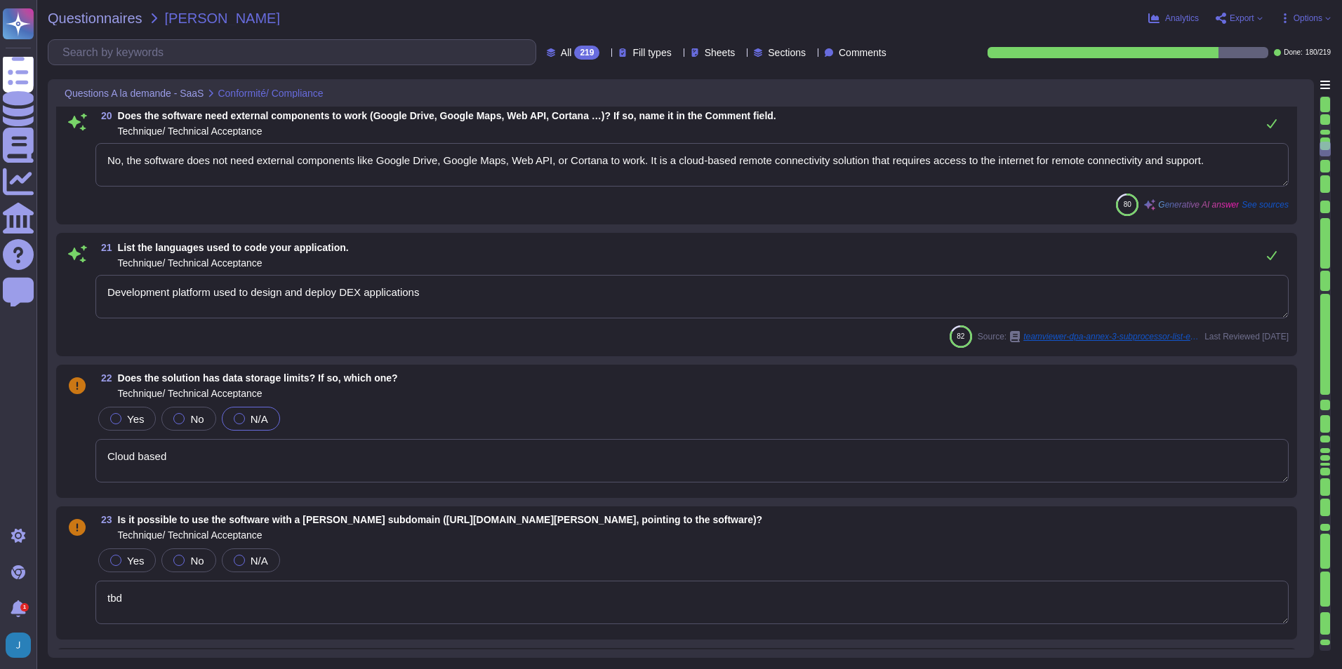
type textarea "Yes, the software is able to deal with external identifiers for data it manages…"
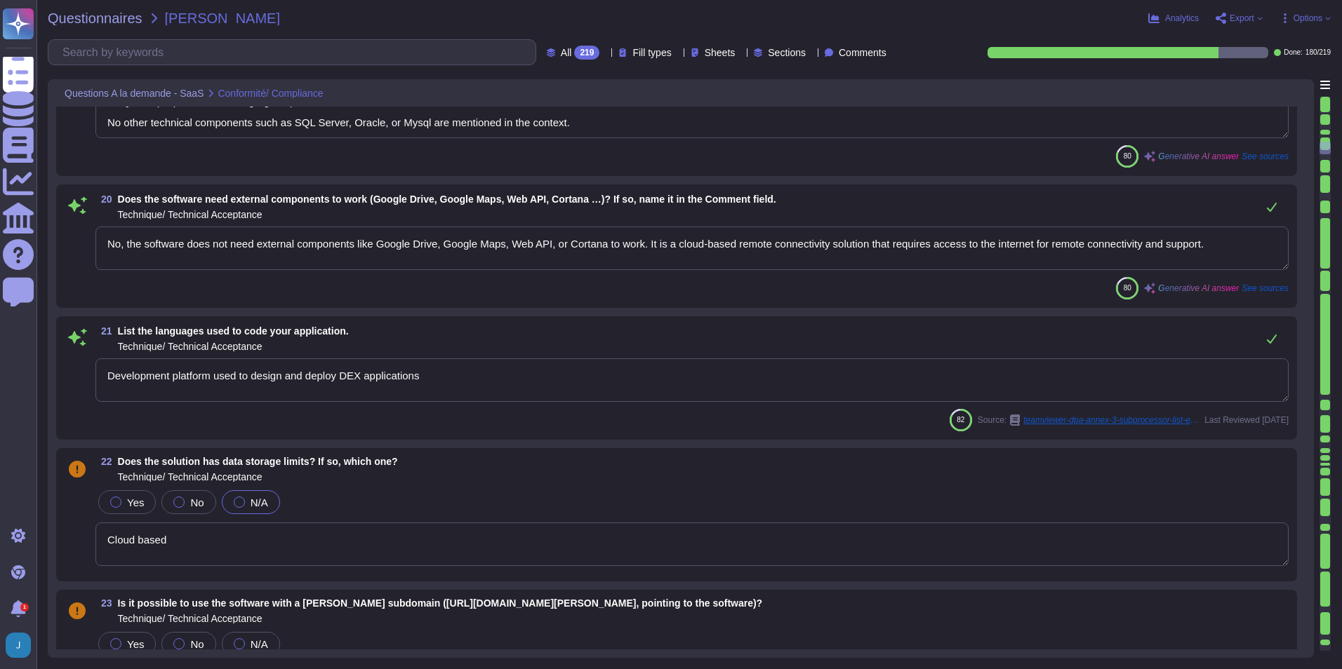
type textarea "Based on the provided context, the other available exchange protocols mentioned…"
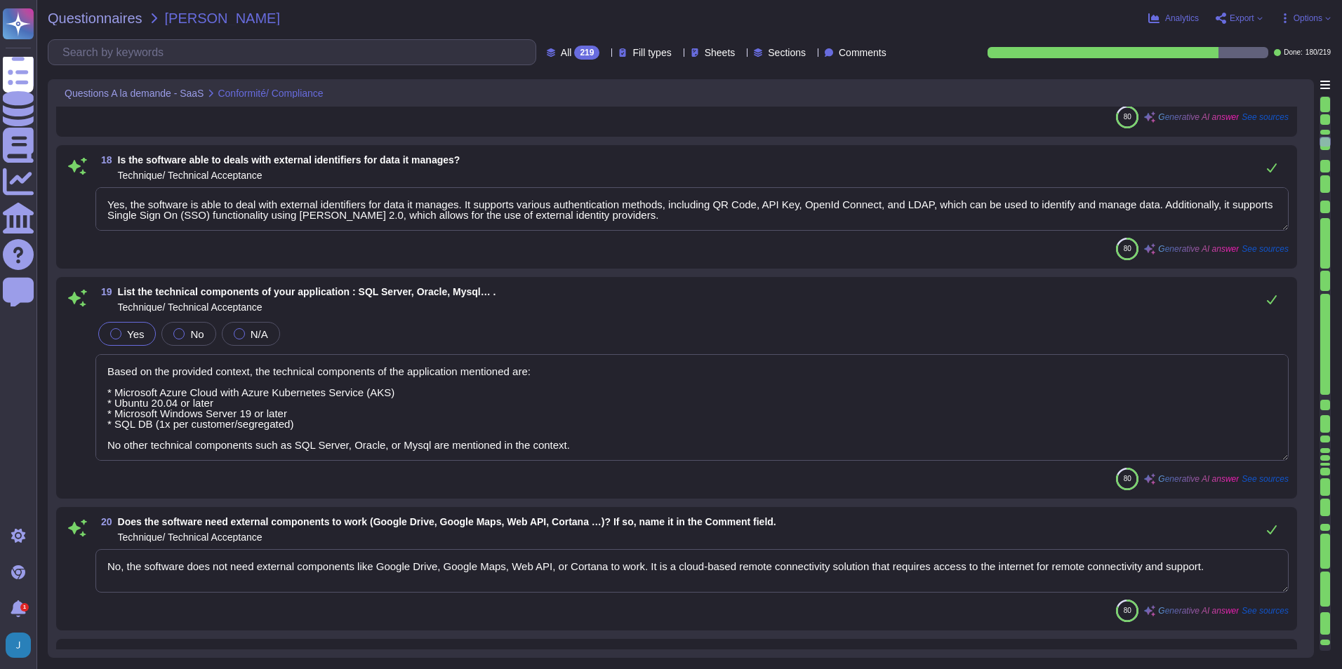
type textarea "Yes"
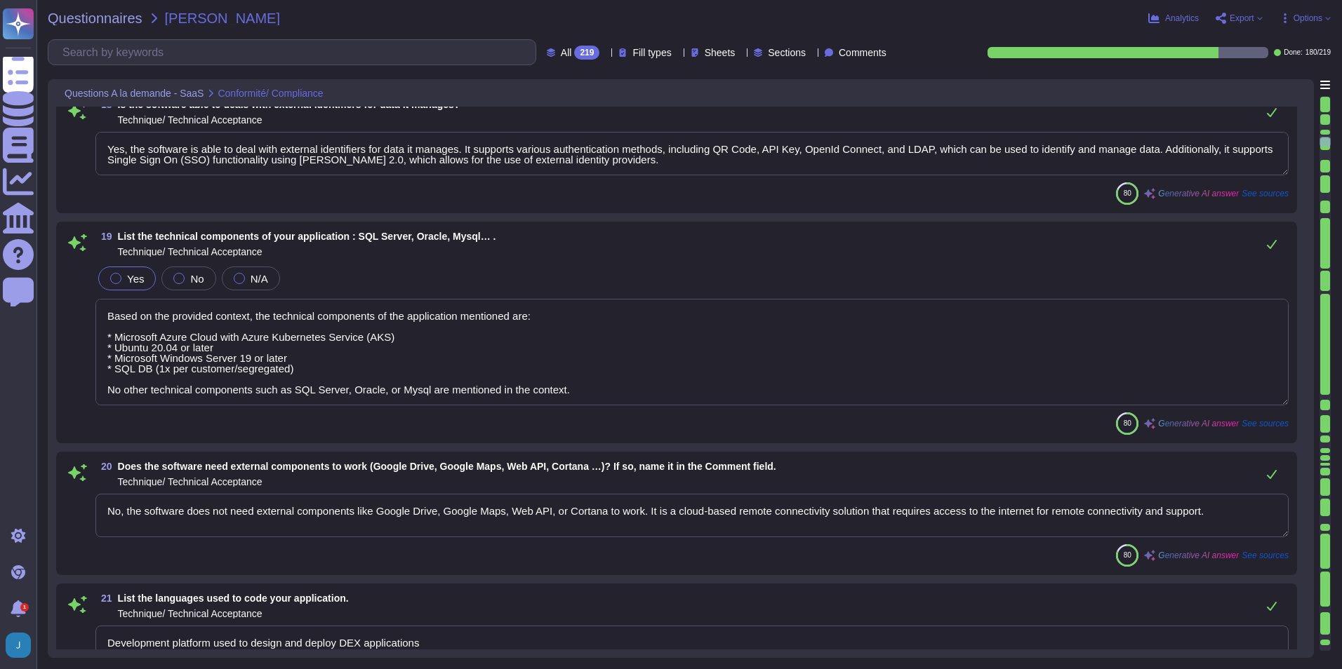
scroll to position [2872, 0]
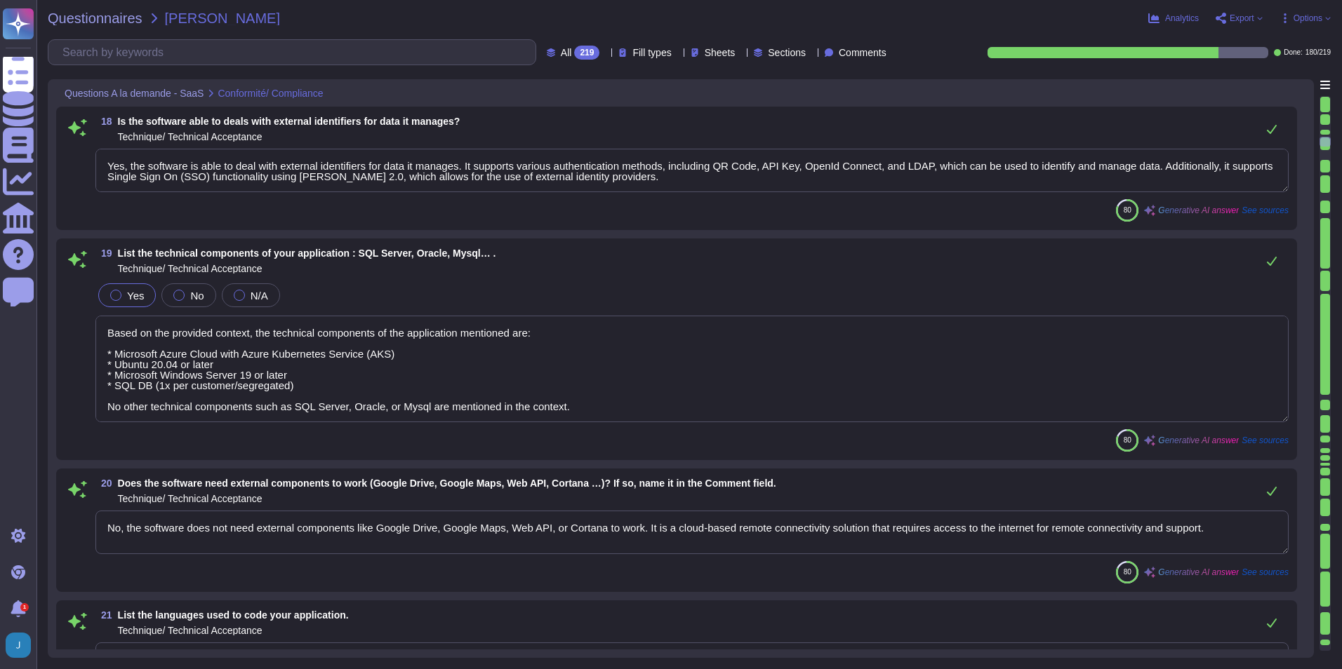
type textarea "Yes"
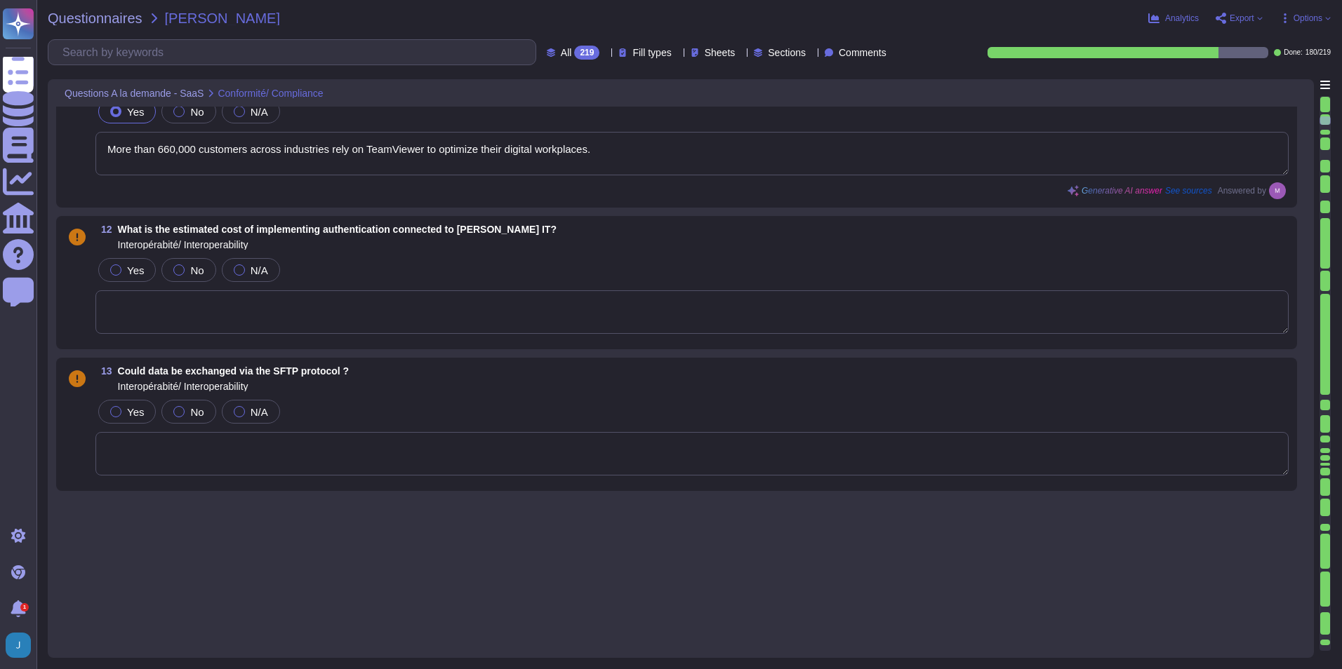
type textarea "SSO recommended."
type textarea "TeamViewer supports SSO (Single Sign-On) functionality using [PERSON_NAME] 2.0,…"
type textarea "• User name and password, • QR Code (Frontline Workplace), • API Key for using …"
type textarea "More than 660,000 customers across industries rely on TeamViewer to optimize th…"
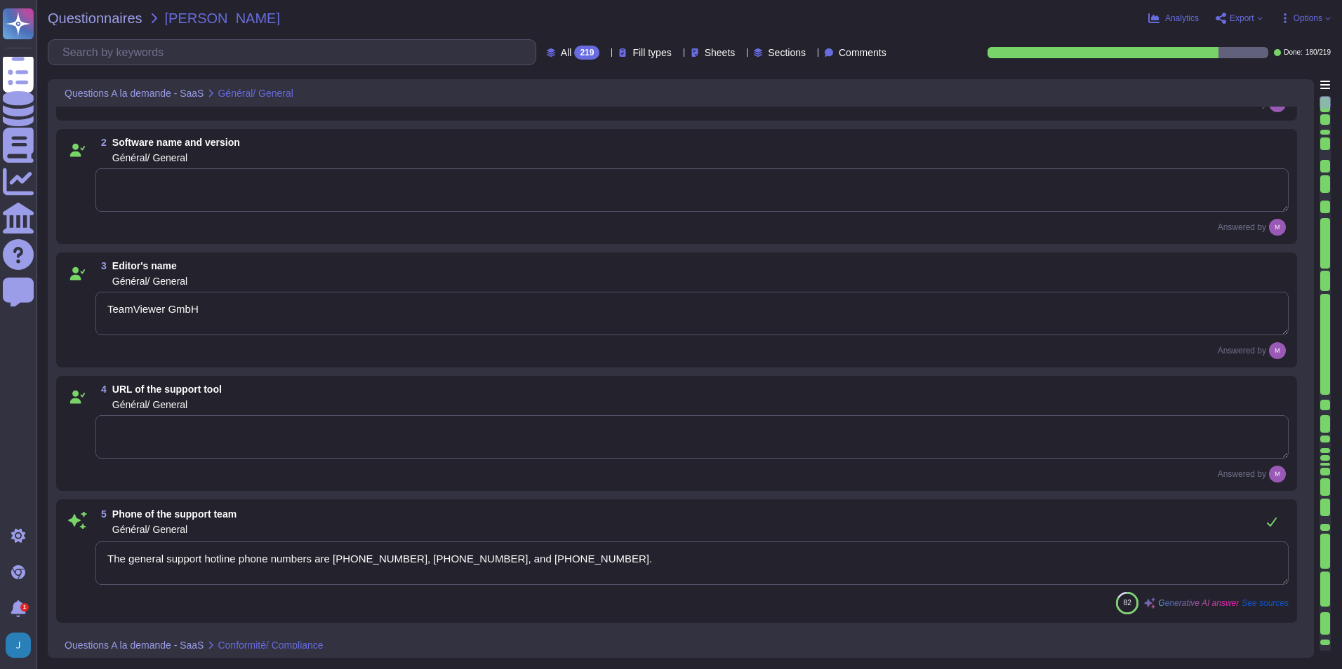
scroll to position [0, 0]
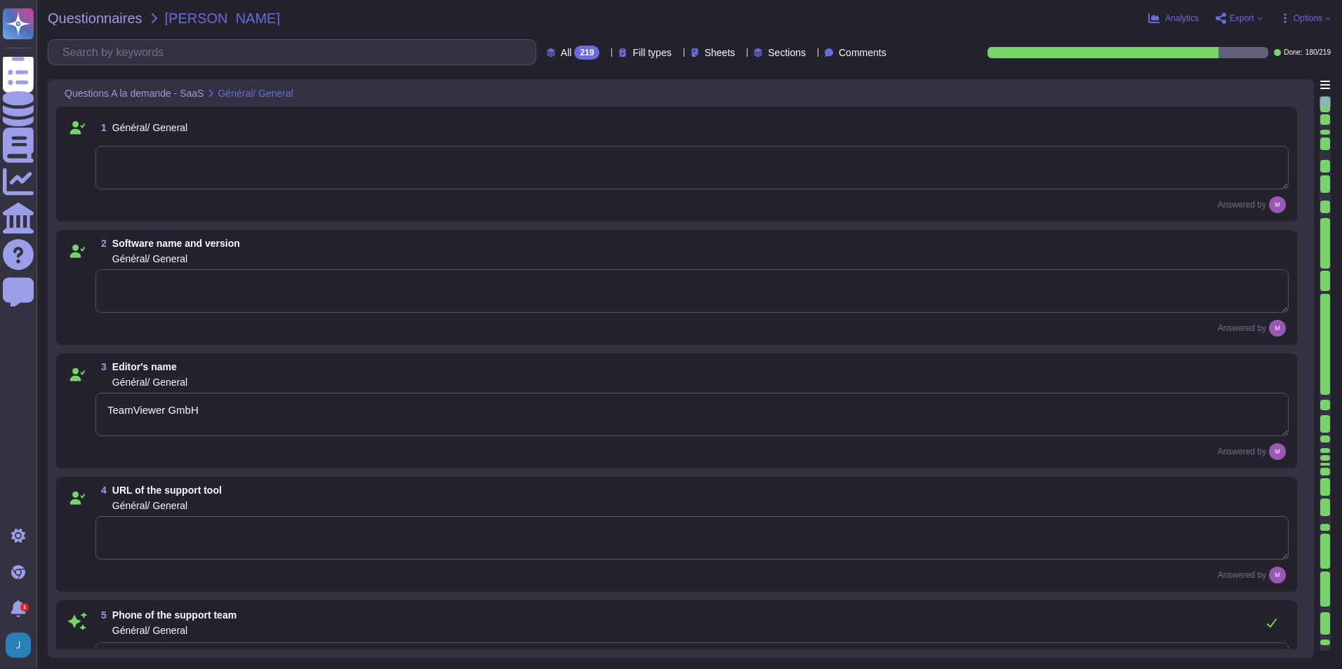
type textarea "TeamViewer GmbH"
type textarea "The general support hotline phone numbers are [PHONE_NUMBER], [PHONE_NUMBER], a…"
type textarea "[URL][DOMAIN_NAME]"
type textarea "NA with the given solution"
click at [119, 16] on span "Questionnaires" at bounding box center [95, 18] width 95 height 14
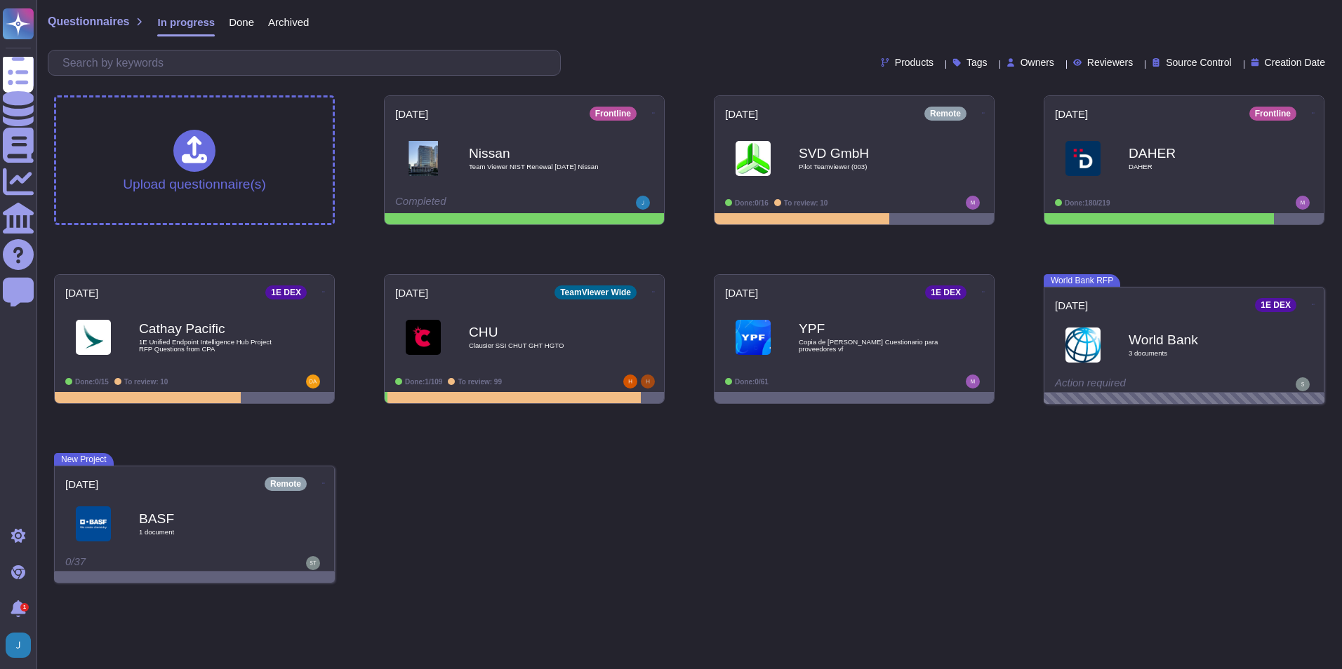
click at [240, 25] on span "Done" at bounding box center [241, 22] width 25 height 11
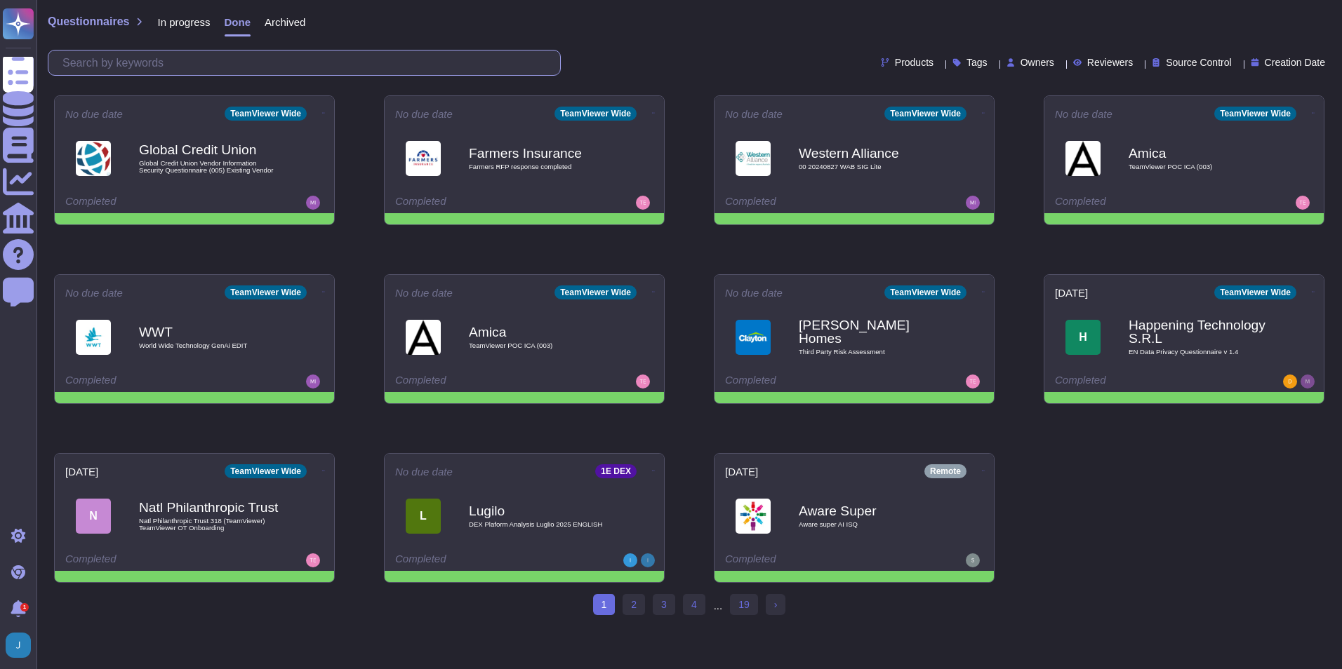
click at [367, 58] on input "text" at bounding box center [307, 63] width 504 height 25
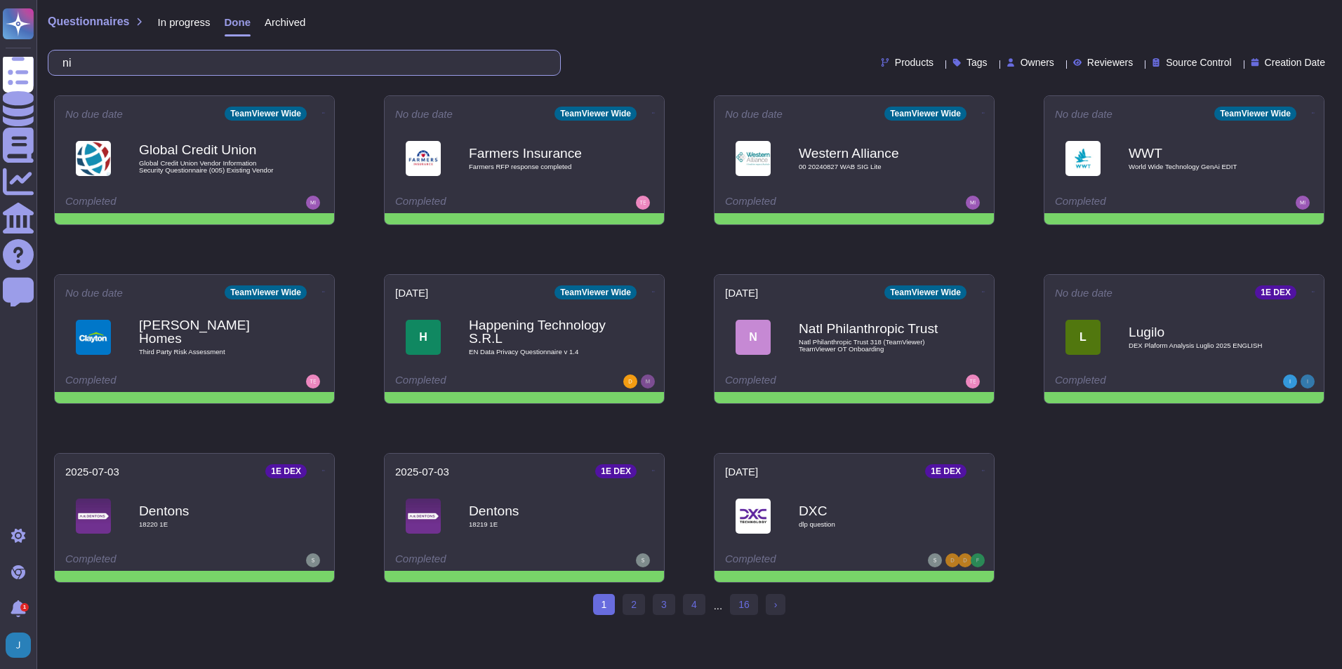
type input "n"
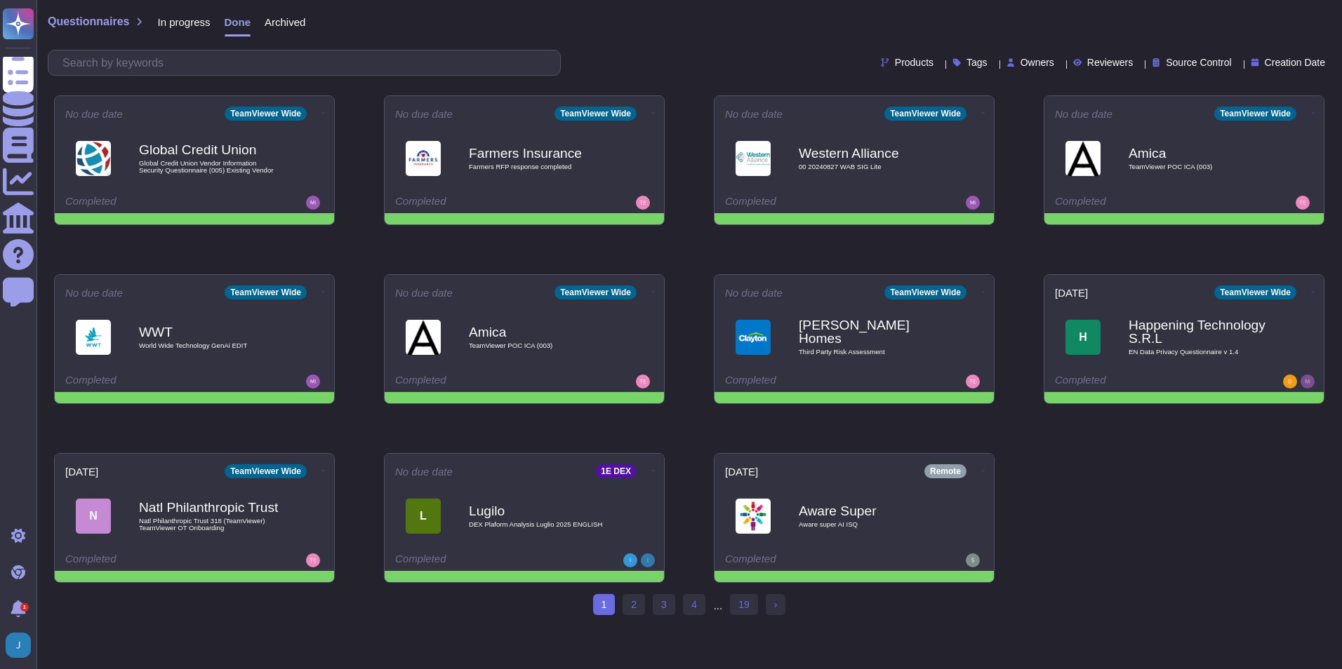
click at [952, 66] on div "Tags" at bounding box center [972, 63] width 41 height 11
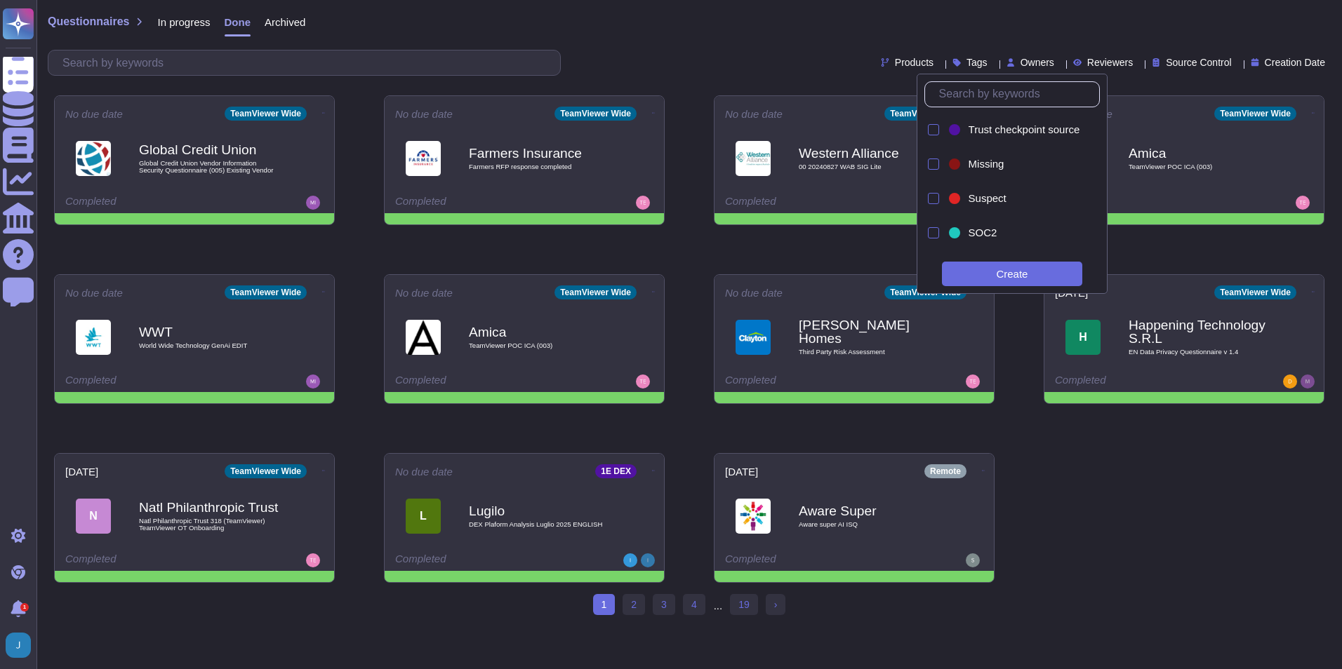
click at [1020, 22] on div "Questionnaires In progress Done Archived" at bounding box center [689, 25] width 1283 height 28
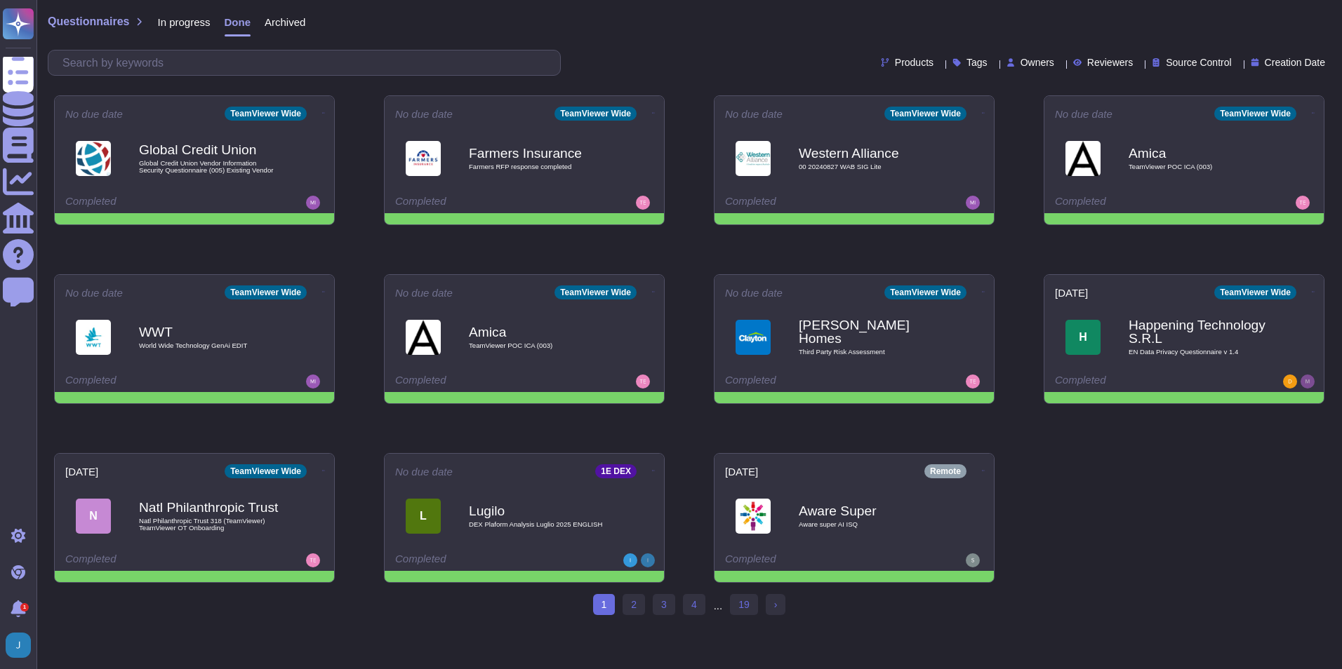
click at [895, 63] on span "Products" at bounding box center [914, 63] width 39 height 10
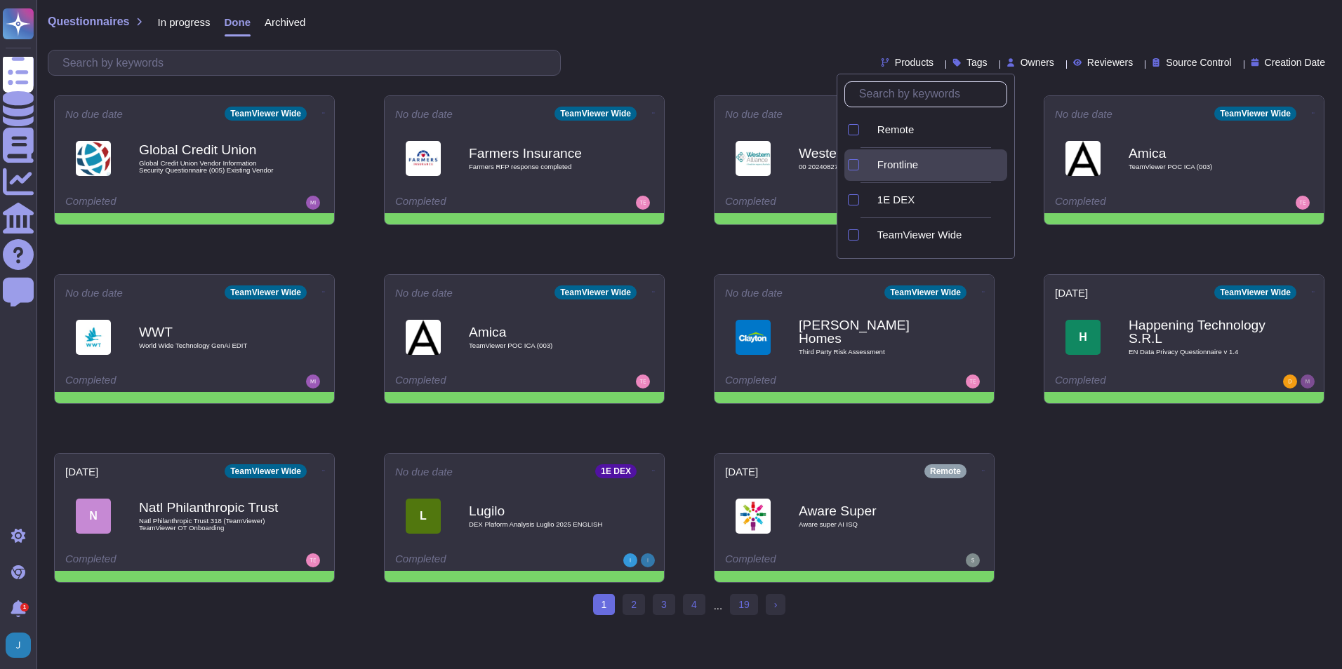
click at [861, 159] on div "Frontline" at bounding box center [925, 165] width 163 height 32
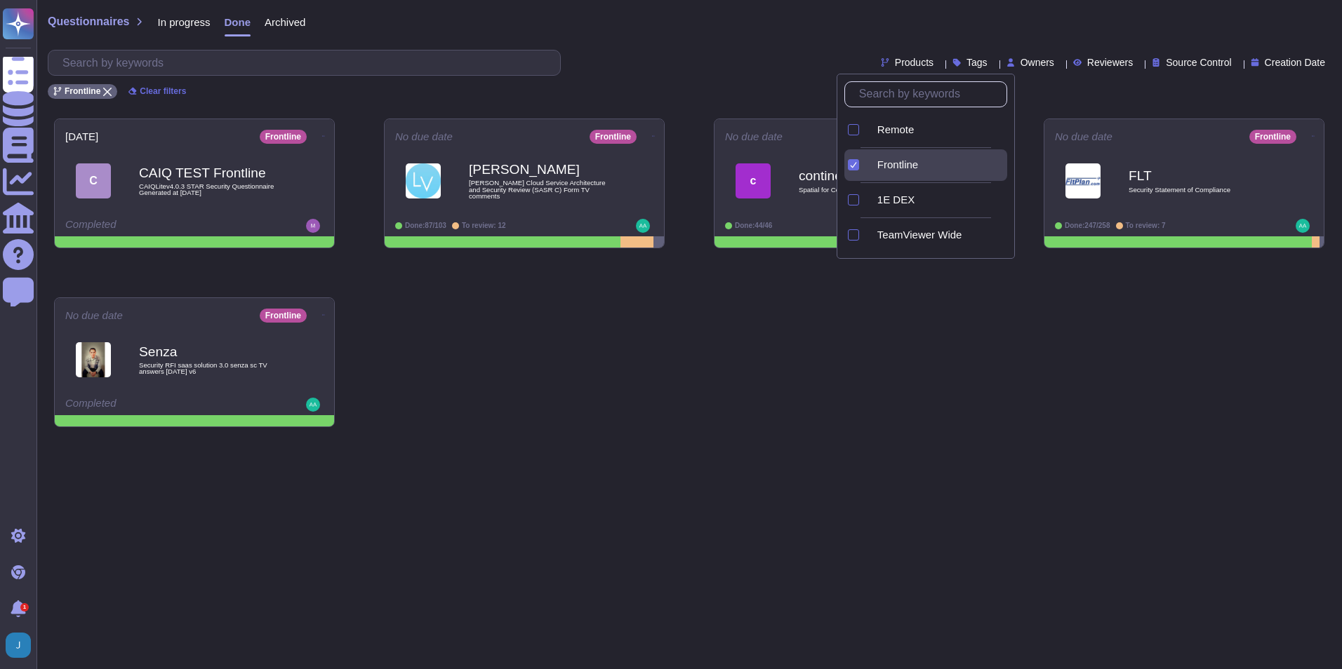
click at [754, 30] on div "Questionnaires In progress Done Archived" at bounding box center [689, 25] width 1283 height 28
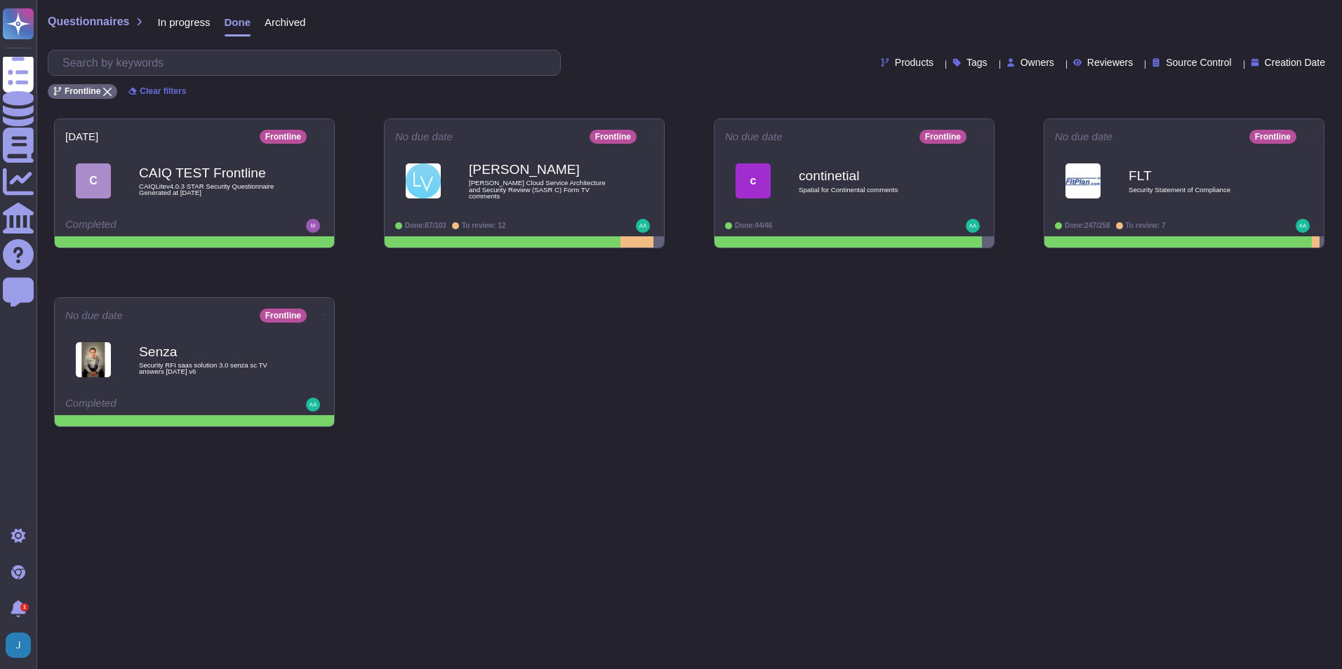
click at [189, 24] on span "In progress" at bounding box center [183, 22] width 53 height 11
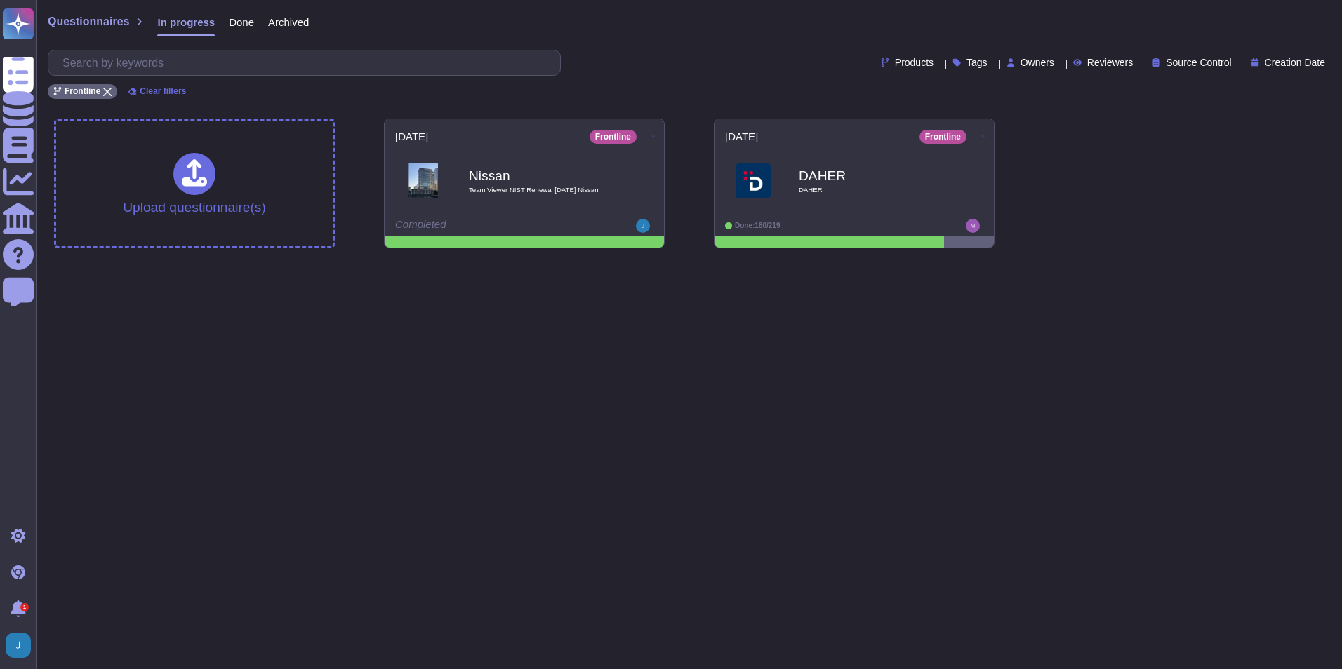
click at [229, 18] on span "Done" at bounding box center [241, 22] width 25 height 11
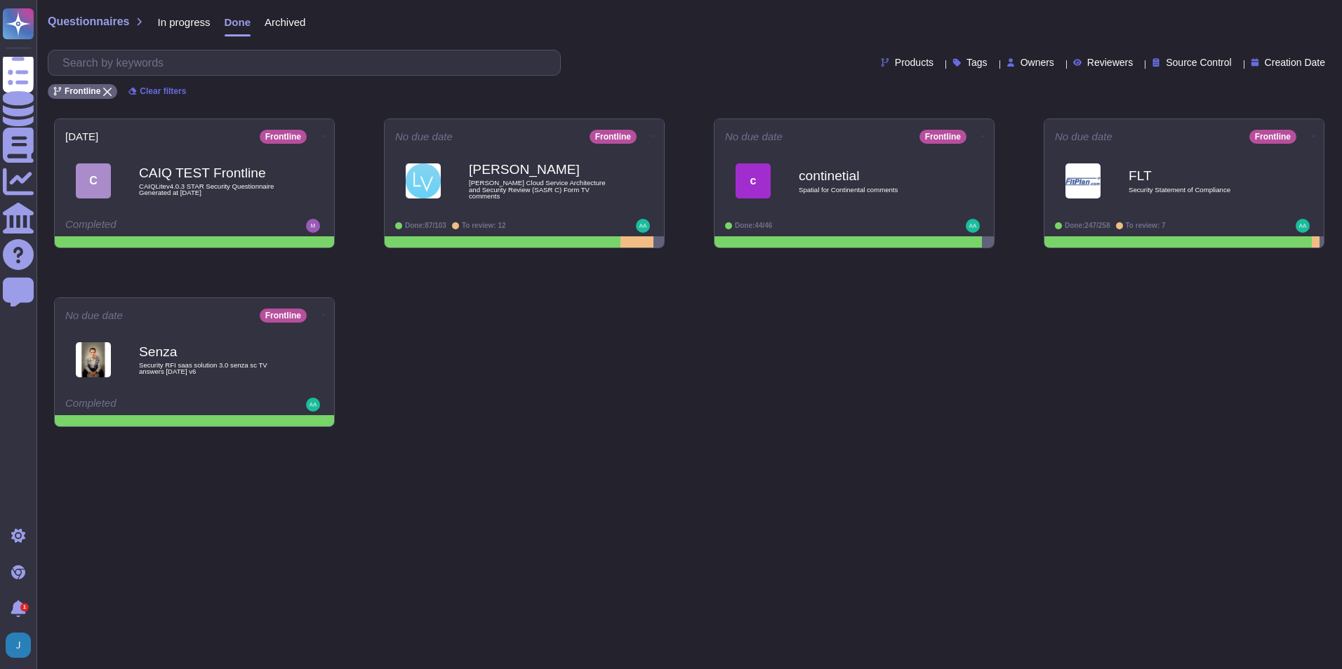
click at [184, 14] on div "In progress" at bounding box center [176, 25] width 67 height 28
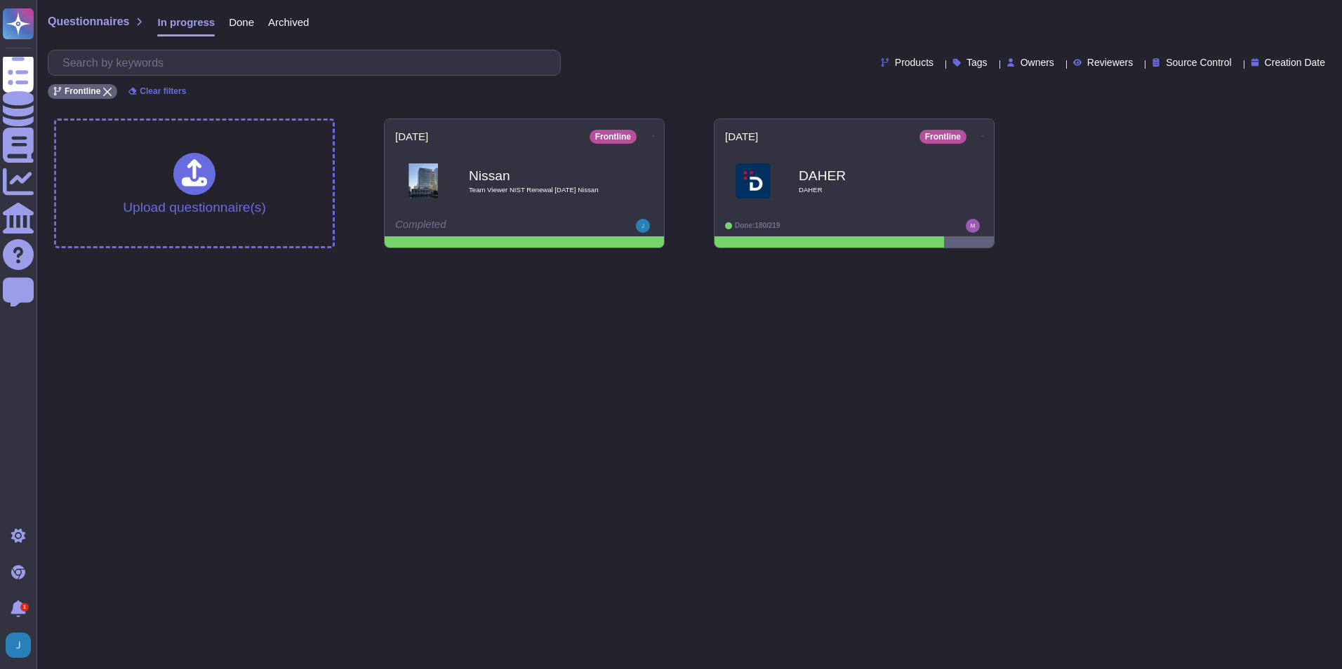
click at [234, 20] on span "Done" at bounding box center [241, 22] width 25 height 11
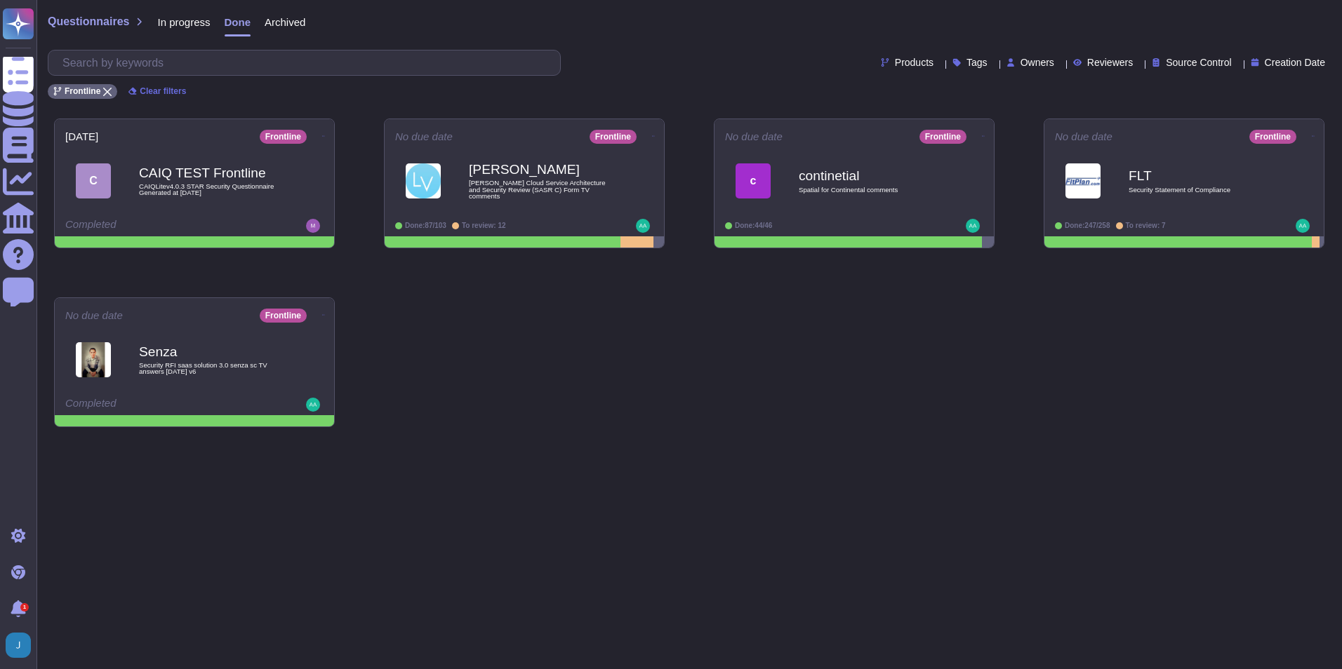
click at [283, 22] on span "Archived" at bounding box center [285, 22] width 41 height 11
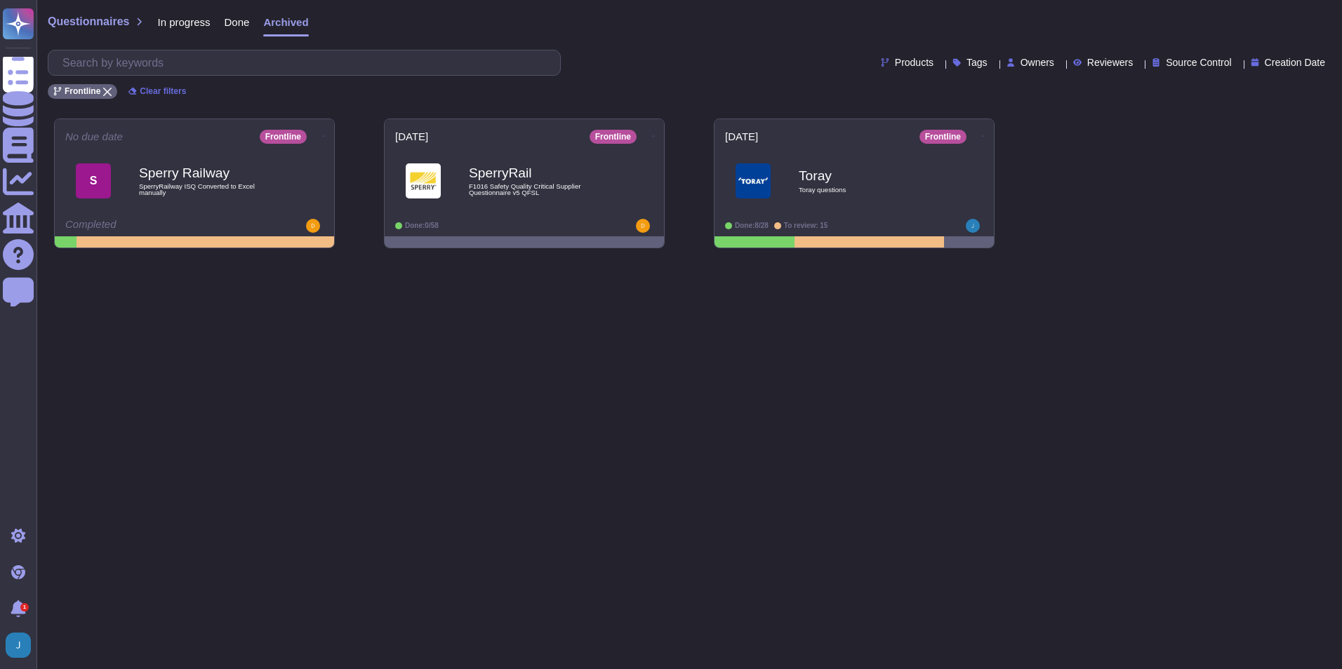
click at [238, 25] on span "Done" at bounding box center [237, 22] width 25 height 11
